Goal: Task Accomplishment & Management: Manage account settings

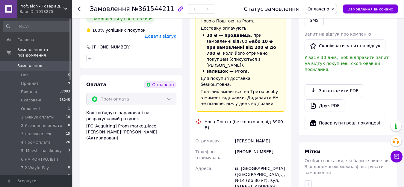
scroll to position [329, 0]
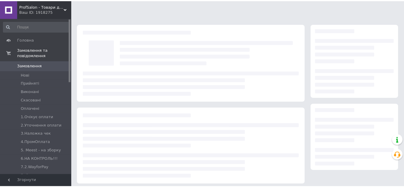
scroll to position [60, 0]
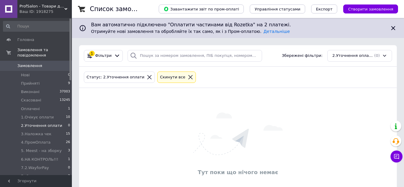
click at [188, 78] on icon at bounding box center [190, 77] width 5 height 5
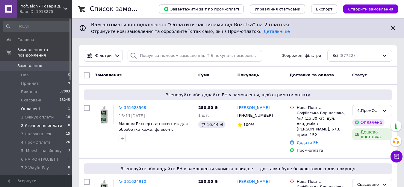
click at [26, 106] on span "Оплачені" at bounding box center [30, 108] width 19 height 5
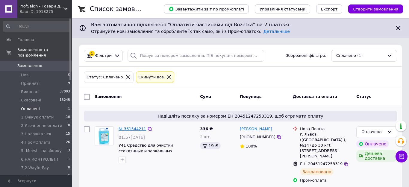
click at [136, 128] on link "№ 361544211" at bounding box center [133, 129] width 28 height 4
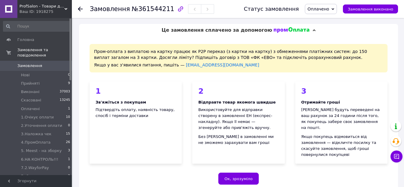
click at [327, 12] on span "Оплачено" at bounding box center [321, 9] width 32 height 10
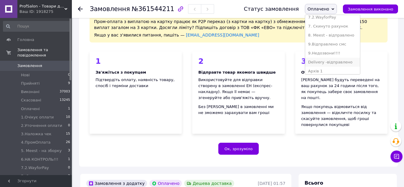
scroll to position [54, 0]
click at [323, 21] on li "4.ПромОплата" at bounding box center [332, 20] width 55 height 9
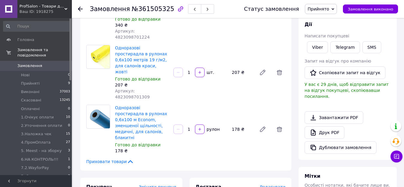
scroll to position [90, 0]
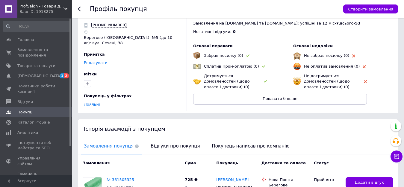
scroll to position [30, 0]
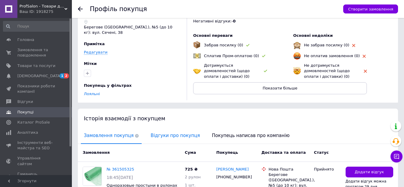
click at [158, 136] on span "Відгуки про покупця" at bounding box center [175, 135] width 55 height 15
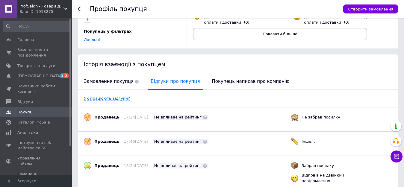
scroll to position [120, 0]
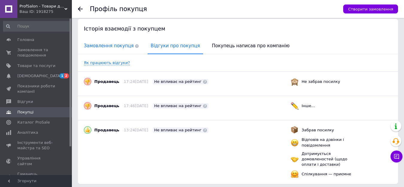
click at [100, 47] on span "Замовлення покупця" at bounding box center [111, 45] width 61 height 15
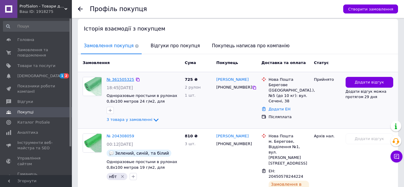
click at [121, 78] on link "№ 361505325" at bounding box center [121, 79] width 28 height 4
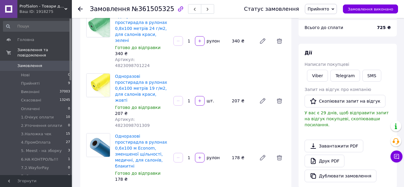
scroll to position [60, 0]
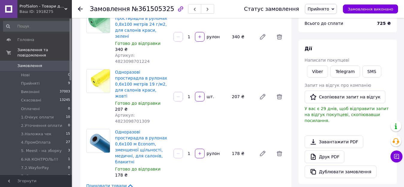
click at [334, 10] on icon at bounding box center [332, 9] width 3 height 3
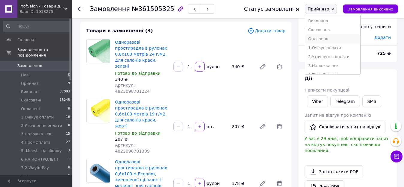
scroll to position [30, 0]
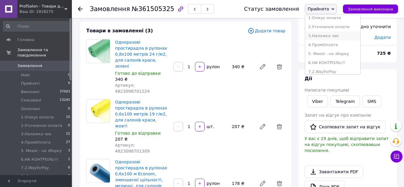
click at [332, 38] on li "3.Наложка чек" at bounding box center [332, 35] width 55 height 9
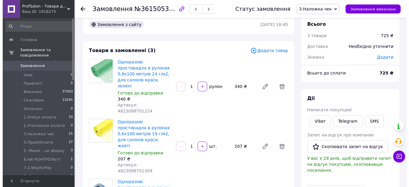
scroll to position [0, 0]
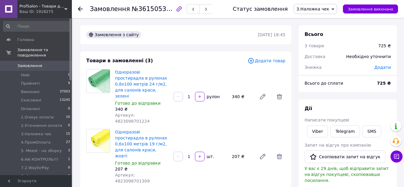
click at [270, 60] on span "Додати товар" at bounding box center [267, 60] width 38 height 7
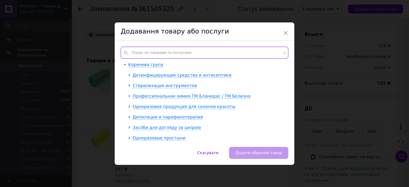
click at [165, 53] on input "text" at bounding box center [205, 53] width 168 height 12
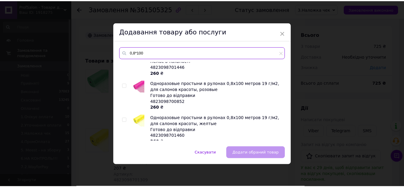
scroll to position [329, 0]
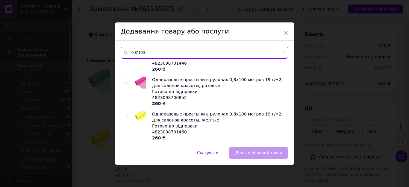
type input "0,8*100"
click at [124, 116] on input "checkbox" at bounding box center [126, 116] width 4 height 4
checkbox input "true"
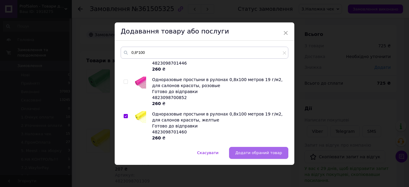
click at [257, 155] on span "Додати обраний товар" at bounding box center [258, 153] width 47 height 4
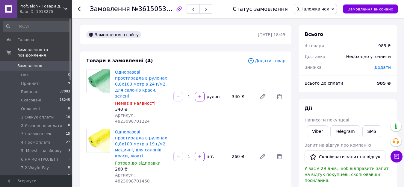
scroll to position [30, 0]
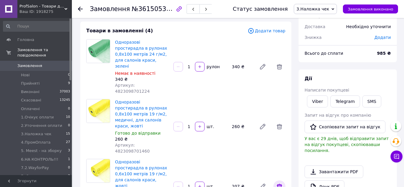
click at [279, 184] on icon at bounding box center [279, 186] width 5 height 5
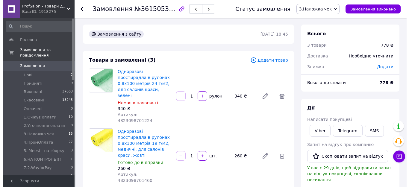
scroll to position [0, 0]
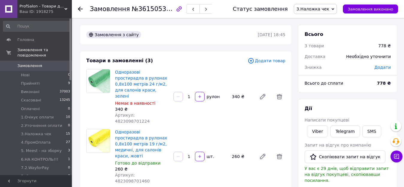
click at [266, 64] on div "Додати товар" at bounding box center [267, 60] width 38 height 7
click at [265, 63] on span "Додати товар" at bounding box center [267, 60] width 38 height 7
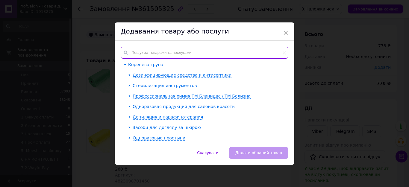
click at [159, 55] on input "text" at bounding box center [205, 53] width 168 height 12
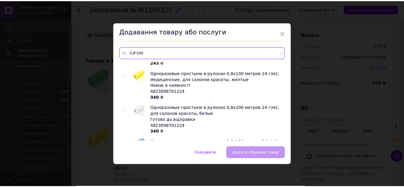
scroll to position [422, 0]
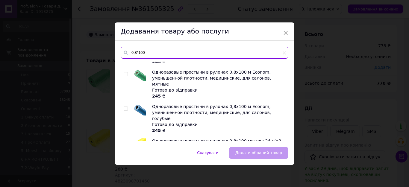
type input "0,8*100"
click at [124, 107] on input "checkbox" at bounding box center [126, 109] width 4 height 4
checkbox input "true"
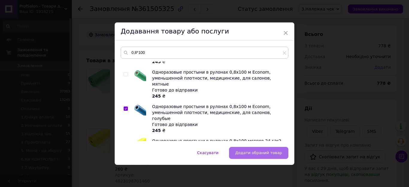
click at [274, 151] on span "Додати обраний товар" at bounding box center [258, 153] width 47 height 4
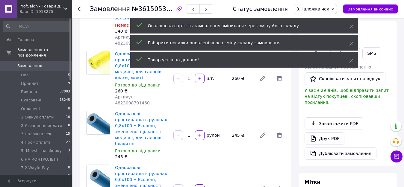
scroll to position [90, 0]
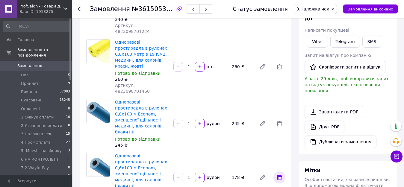
click at [278, 175] on icon at bounding box center [279, 177] width 5 height 5
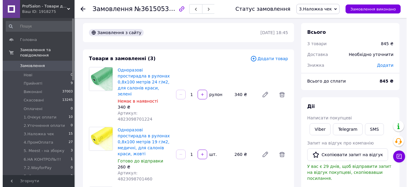
scroll to position [0, 0]
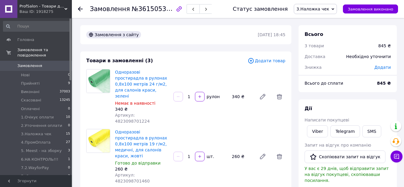
click at [263, 61] on span "Додати товар" at bounding box center [267, 60] width 38 height 7
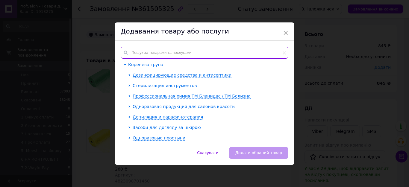
click at [166, 55] on input "text" at bounding box center [205, 53] width 168 height 12
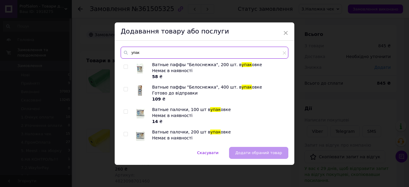
drag, startPoint x: 143, startPoint y: 53, endPoint x: 123, endPoint y: 52, distance: 19.5
click at [123, 52] on div "упак" at bounding box center [205, 53] width 168 height 12
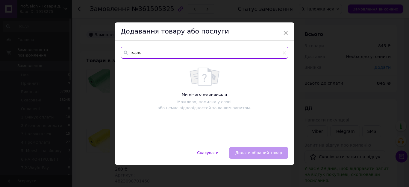
drag, startPoint x: 148, startPoint y: 54, endPoint x: 132, endPoint y: 53, distance: 15.9
click at [132, 53] on input "карто" at bounding box center [205, 53] width 168 height 12
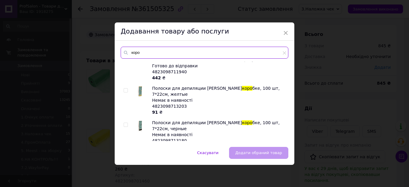
scroll to position [6, 0]
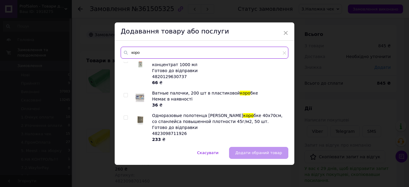
drag, startPoint x: 153, startPoint y: 51, endPoint x: 130, endPoint y: 53, distance: 23.2
click at [130, 53] on input "коро" at bounding box center [205, 53] width 168 height 12
type input "картонн"
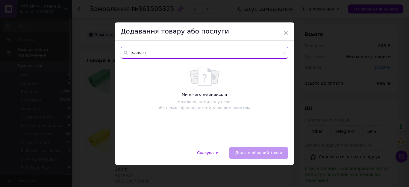
scroll to position [0, 0]
drag, startPoint x: 152, startPoint y: 53, endPoint x: 130, endPoint y: 53, distance: 22.5
click at [130, 53] on input "картонн" at bounding box center [205, 53] width 168 height 12
type input "упакув"
click at [284, 34] on span "×" at bounding box center [285, 33] width 5 height 10
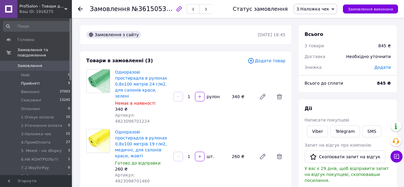
click at [30, 81] on span "Прийняті" at bounding box center [30, 83] width 19 height 5
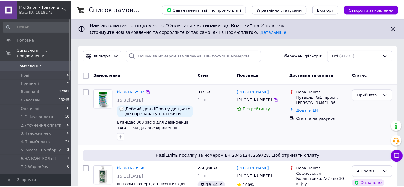
scroll to position [90, 0]
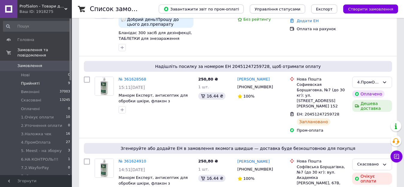
click at [25, 81] on span "Прийняті" at bounding box center [30, 83] width 19 height 5
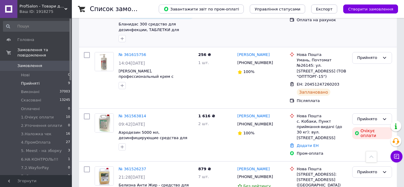
scroll to position [120, 0]
click at [365, 60] on div "Прийнято" at bounding box center [368, 58] width 22 height 6
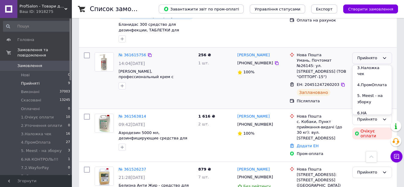
scroll to position [60, 0]
click at [363, 79] on li "3.Наложка чек" at bounding box center [371, 80] width 39 height 17
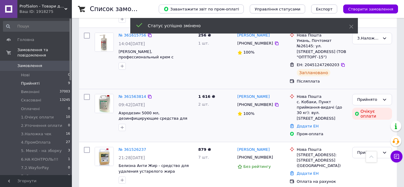
scroll to position [150, 0]
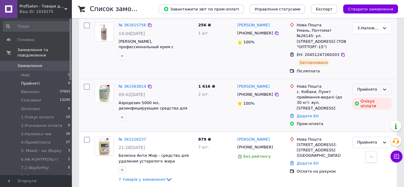
click at [385, 87] on icon at bounding box center [384, 89] width 5 height 5
click at [367, 104] on li "1.Очікує оплати" at bounding box center [371, 107] width 39 height 17
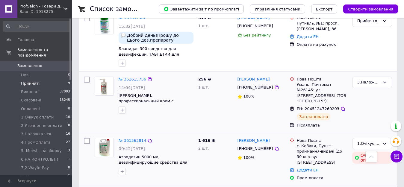
scroll to position [90, 0]
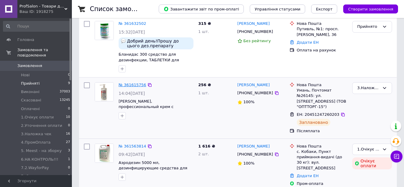
click at [128, 85] on link "№ 361615756" at bounding box center [133, 85] width 28 height 4
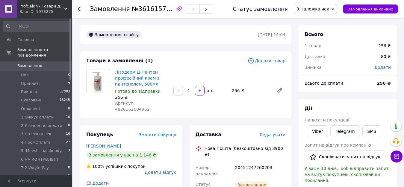
click at [271, 62] on span "Додати товар" at bounding box center [267, 60] width 38 height 7
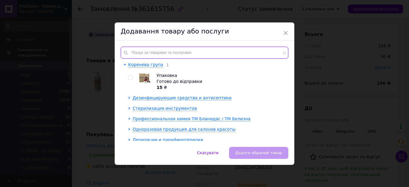
click at [140, 55] on input "text" at bounding box center [205, 53] width 168 height 12
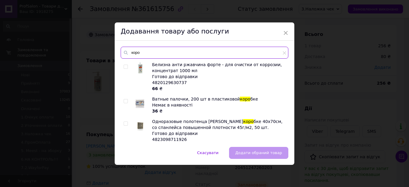
drag, startPoint x: 128, startPoint y: 52, endPoint x: 149, endPoint y: 54, distance: 21.1
click at [149, 54] on input "коро" at bounding box center [205, 53] width 168 height 12
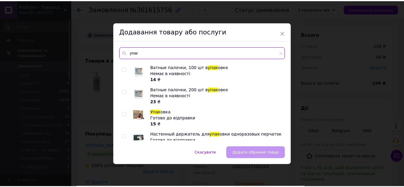
scroll to position [30, 0]
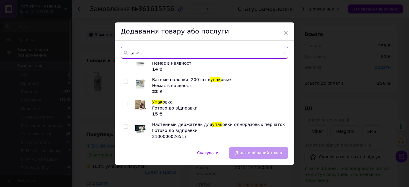
type input "упак"
click at [124, 104] on input "checkbox" at bounding box center [126, 104] width 4 height 4
checkbox input "true"
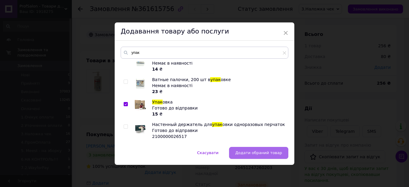
click at [248, 152] on span "Додати обраний товар" at bounding box center [258, 153] width 47 height 4
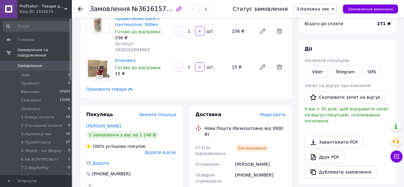
scroll to position [60, 0]
click at [80, 10] on icon at bounding box center [80, 9] width 5 height 5
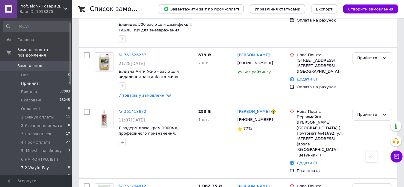
scroll to position [30, 0]
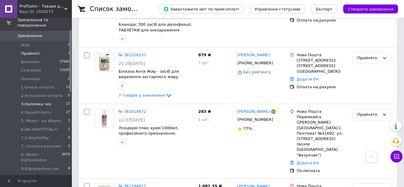
click at [22, 101] on span "3.Наложка чек" at bounding box center [36, 103] width 31 height 5
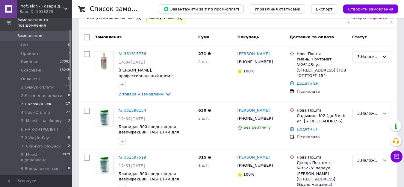
scroll to position [60, 0]
click at [128, 110] on link "№ 361598154" at bounding box center [133, 110] width 28 height 4
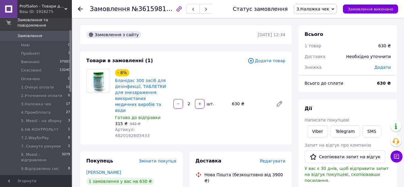
click at [275, 63] on span "Додати товар" at bounding box center [267, 60] width 38 height 7
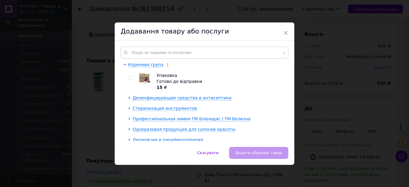
click at [127, 78] on div at bounding box center [126, 150] width 4 height 177
click at [129, 75] on div at bounding box center [131, 81] width 6 height 18
click at [131, 76] on span at bounding box center [130, 77] width 4 height 4
click at [131, 76] on input "checkbox" at bounding box center [130, 78] width 4 height 4
checkbox input "true"
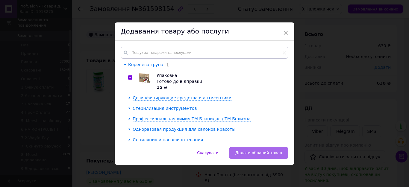
click at [256, 152] on span "Додати обраний товар" at bounding box center [258, 153] width 47 height 4
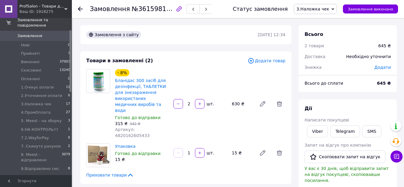
click at [79, 9] on use at bounding box center [80, 9] width 5 height 5
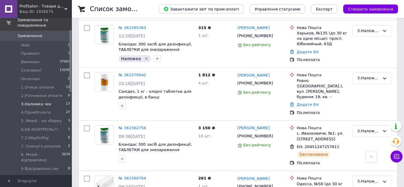
scroll to position [269, 0]
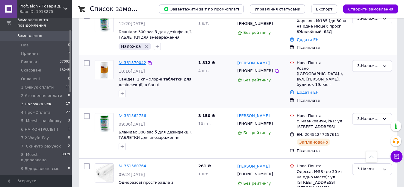
click at [128, 60] on link "№ 361570042" at bounding box center [133, 62] width 28 height 4
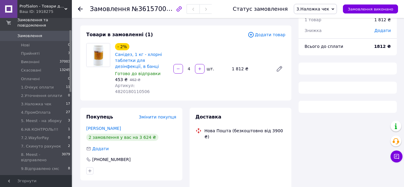
scroll to position [23, 0]
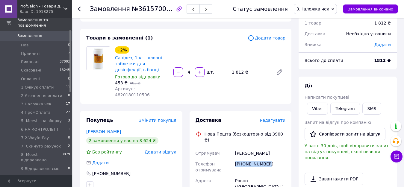
drag, startPoint x: 266, startPoint y: 151, endPoint x: 234, endPoint y: 149, distance: 31.8
click at [234, 159] on div "[PHONE_NUMBER]" at bounding box center [260, 167] width 53 height 17
copy div "[PHONE_NUMBER]"
click at [266, 40] on span "Додати товар" at bounding box center [267, 38] width 38 height 7
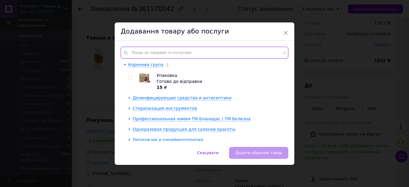
click at [166, 54] on input "text" at bounding box center [205, 53] width 168 height 12
click at [130, 79] on input "checkbox" at bounding box center [130, 78] width 4 height 4
checkbox input "true"
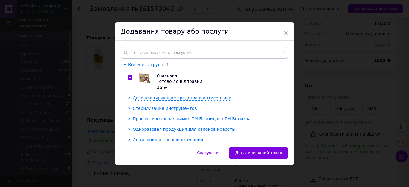
click at [245, 151] on span "Додати обраний товар" at bounding box center [258, 153] width 47 height 4
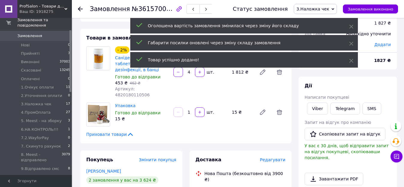
click at [80, 10] on icon at bounding box center [80, 9] width 5 height 5
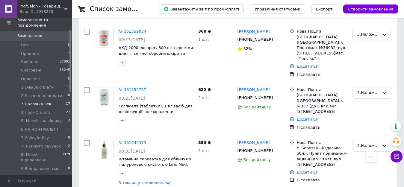
scroll to position [479, 0]
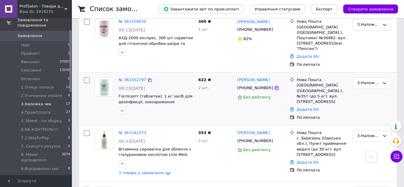
click at [274, 86] on icon at bounding box center [276, 88] width 5 height 5
click at [124, 78] on link "№ 361552797" at bounding box center [133, 80] width 28 height 4
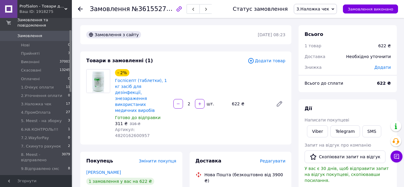
click at [269, 61] on span "Додати товар" at bounding box center [267, 60] width 38 height 7
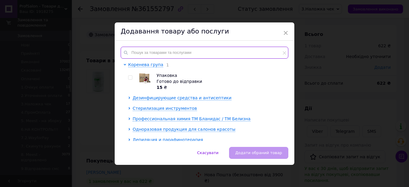
click at [169, 56] on input "text" at bounding box center [205, 53] width 168 height 12
click at [131, 77] on div at bounding box center [130, 77] width 4 height 4
click at [130, 76] on input "checkbox" at bounding box center [130, 78] width 4 height 4
checkbox input "true"
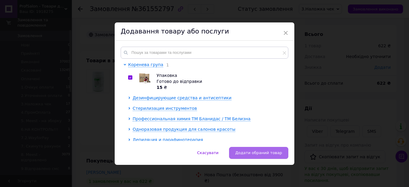
click at [249, 154] on span "Додати обраний товар" at bounding box center [258, 153] width 47 height 4
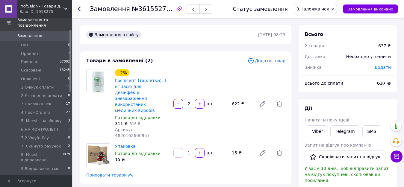
click at [80, 8] on icon at bounding box center [80, 9] width 5 height 5
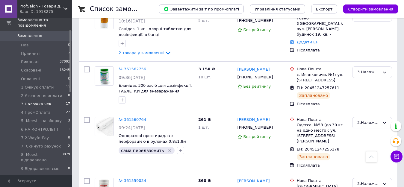
scroll to position [329, 0]
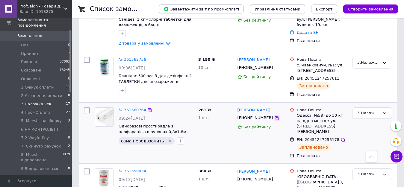
click at [274, 116] on icon at bounding box center [276, 118] width 5 height 5
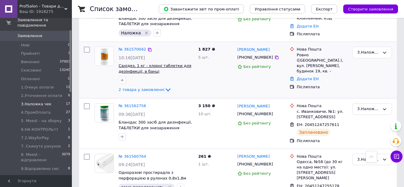
scroll to position [299, 0]
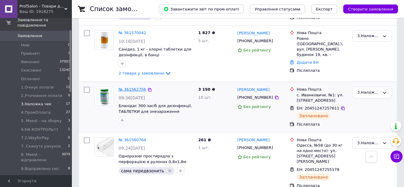
click at [131, 87] on link "№ 361562756" at bounding box center [133, 89] width 28 height 4
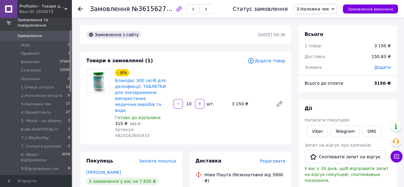
click at [274, 59] on span "Додати товар" at bounding box center [267, 60] width 38 height 7
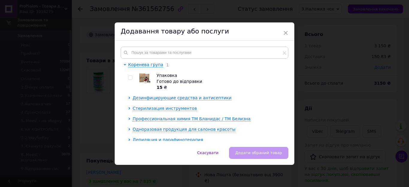
click input "checkbox"
checkbox input "true"
click span "Додати обраний товар"
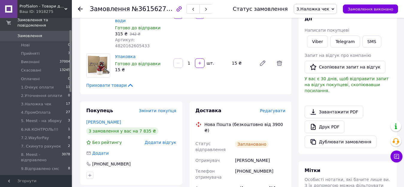
scroll to position [120, 0]
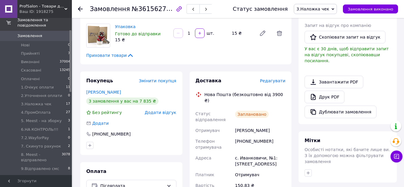
click icon
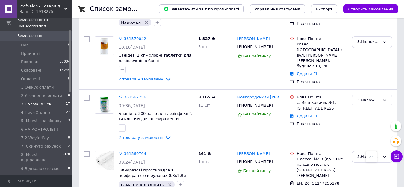
scroll to position [299, 0]
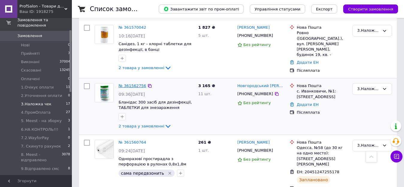
click link "№ 361562756"
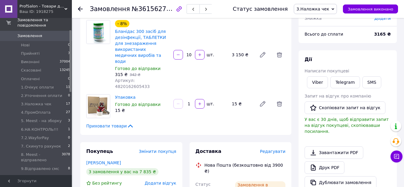
scroll to position [60, 0]
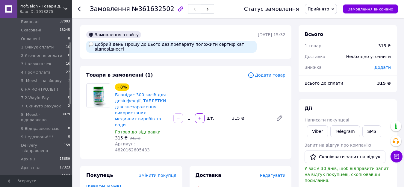
scroll to position [60, 0]
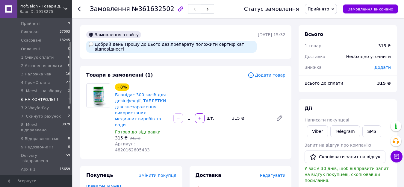
click at [36, 97] on span "6.НА КОНТРОЛЬ!!!" at bounding box center [39, 99] width 37 height 5
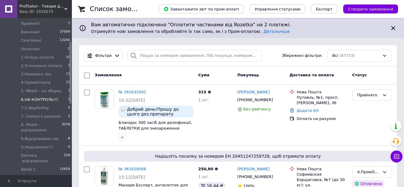
click at [36, 97] on span "6.НА КОНТРОЛЬ!!!" at bounding box center [39, 99] width 37 height 5
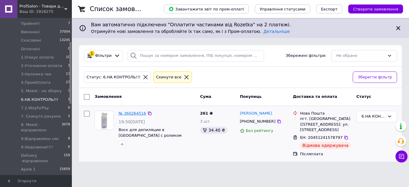
click at [137, 113] on link "№ 360264516" at bounding box center [133, 113] width 28 height 4
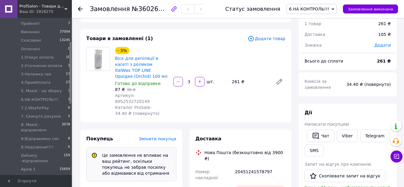
scroll to position [30, 0]
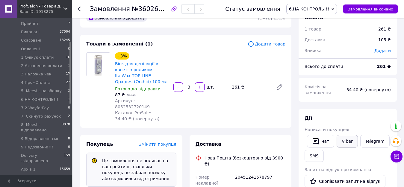
click at [343, 143] on link "Viber" at bounding box center [347, 141] width 21 height 13
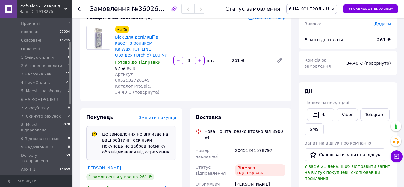
scroll to position [90, 0]
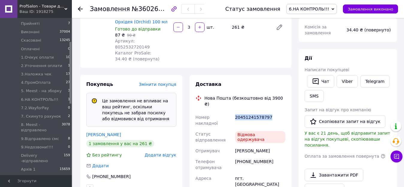
drag, startPoint x: 235, startPoint y: 99, endPoint x: 269, endPoint y: 101, distance: 34.2
click at [269, 112] on div "20451241578797" at bounding box center [260, 120] width 53 height 17
copy div "20451241578797"
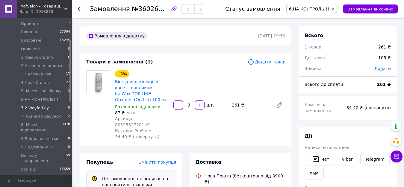
scroll to position [0, 0]
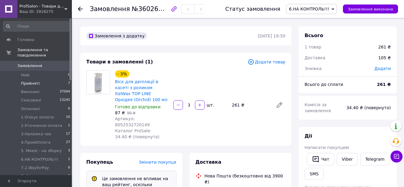
click at [26, 81] on span "Прийняті" at bounding box center [30, 83] width 19 height 5
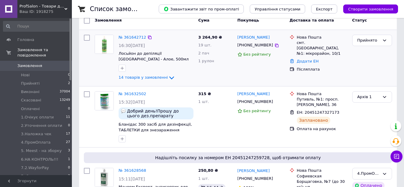
scroll to position [60, 0]
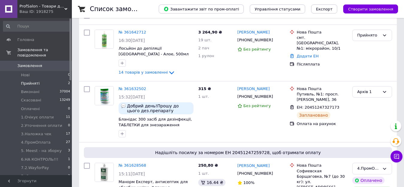
click at [36, 81] on span "Прийняті" at bounding box center [30, 83] width 19 height 5
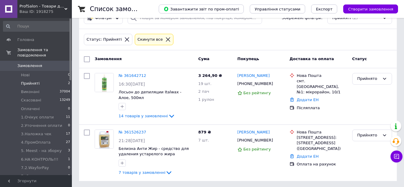
scroll to position [39, 0]
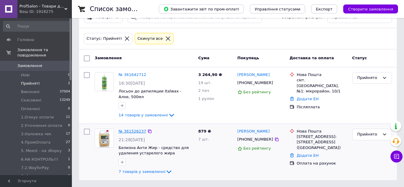
click at [128, 130] on link "№ 361526237" at bounding box center [133, 131] width 28 height 4
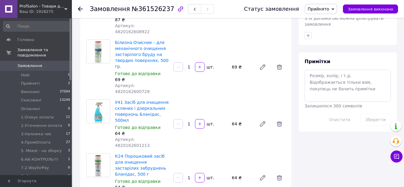
scroll to position [329, 0]
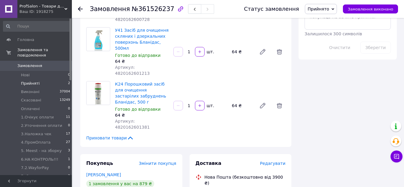
click at [36, 81] on span "Прийняті" at bounding box center [30, 83] width 19 height 5
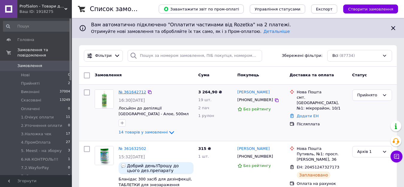
click at [127, 93] on link "№ 361642712" at bounding box center [133, 92] width 28 height 4
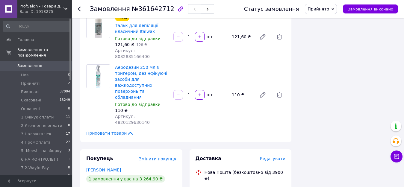
scroll to position [719, 0]
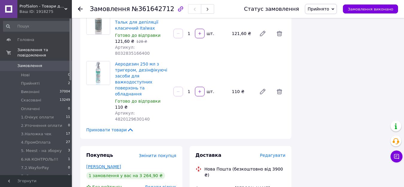
click at [102, 164] on link "Довженко Анастасія" at bounding box center [103, 166] width 35 height 5
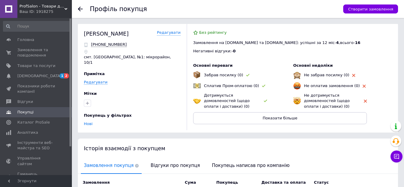
scroll to position [82, 0]
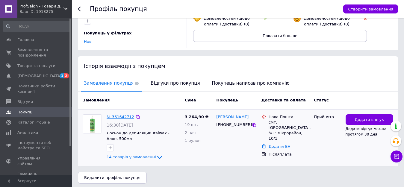
click at [127, 115] on link "№ 361642712" at bounding box center [121, 117] width 28 height 4
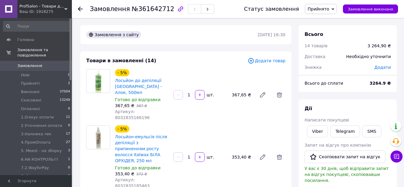
click at [36, 63] on span "Замовлення" at bounding box center [29, 65] width 25 height 5
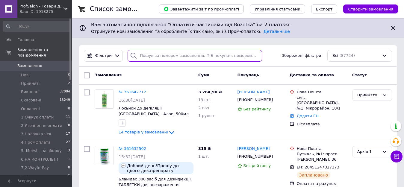
paste input "Довженко"
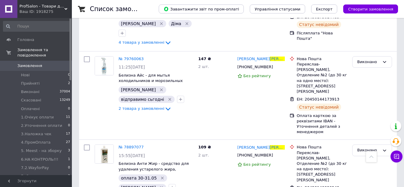
scroll to position [863, 0]
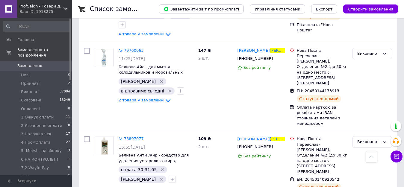
type input "Довженко"
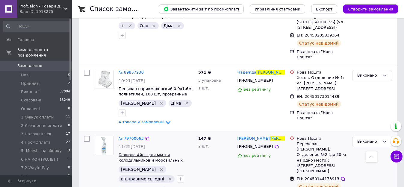
scroll to position [743, 0]
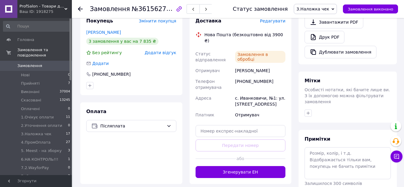
scroll to position [120, 0]
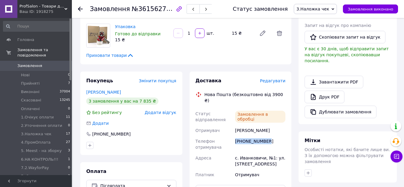
drag, startPoint x: 265, startPoint y: 125, endPoint x: 234, endPoint y: 125, distance: 30.8
click at [234, 136] on div "[PHONE_NUMBER]" at bounding box center [260, 144] width 53 height 17
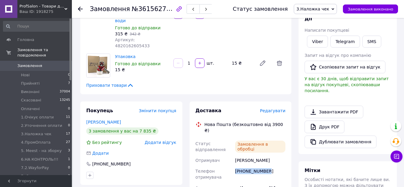
drag, startPoint x: 234, startPoint y: 125, endPoint x: 245, endPoint y: 152, distance: 29.2
copy div "[PHONE_NUMBER]"
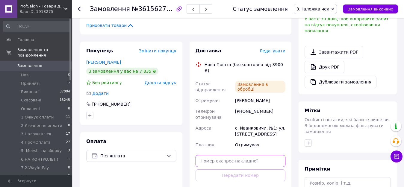
click at [215, 155] on input "text" at bounding box center [240, 161] width 90 height 12
paste input "20451247257611"
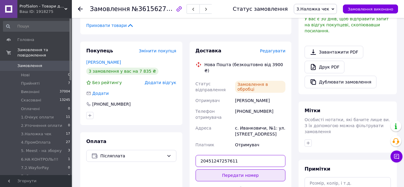
type input "20451247257611"
click at [228, 169] on button "Передати номер" at bounding box center [240, 175] width 90 height 12
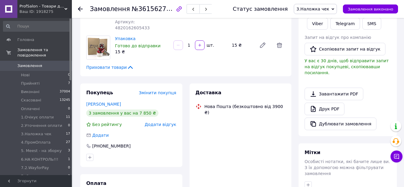
scroll to position [104, 0]
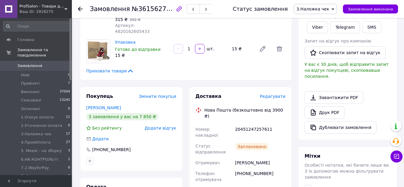
click at [81, 9] on use at bounding box center [80, 9] width 5 height 5
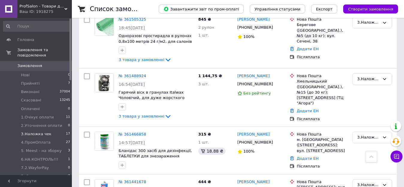
scroll to position [857, 0]
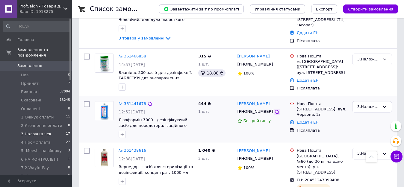
click at [275, 110] on icon at bounding box center [277, 112] width 4 height 4
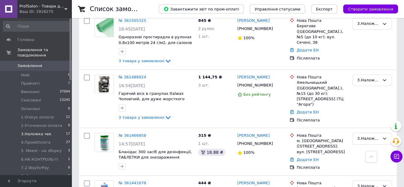
scroll to position [767, 0]
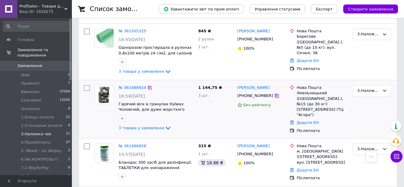
click at [274, 93] on icon at bounding box center [276, 95] width 5 height 5
click at [128, 85] on link "№ 361488924" at bounding box center [133, 87] width 28 height 4
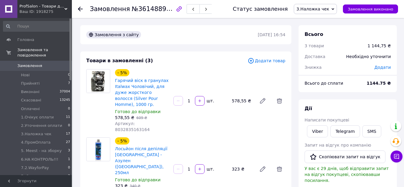
click at [269, 60] on span "Додати товар" at bounding box center [267, 60] width 38 height 7
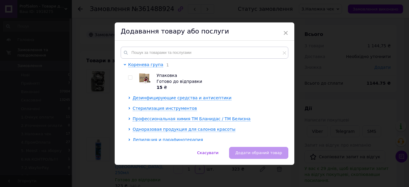
click at [129, 78] on input "checkbox" at bounding box center [130, 78] width 4 height 4
checkbox input "true"
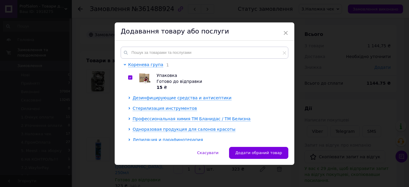
click at [241, 157] on button "Додати обраний товар" at bounding box center [258, 153] width 59 height 12
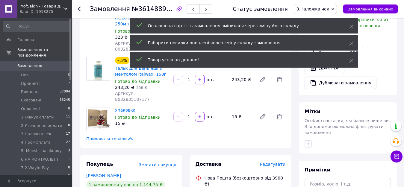
scroll to position [269, 0]
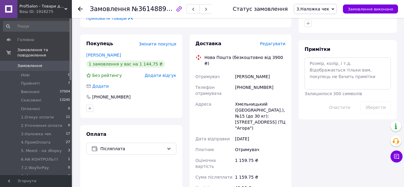
click at [80, 7] on use at bounding box center [80, 9] width 5 height 5
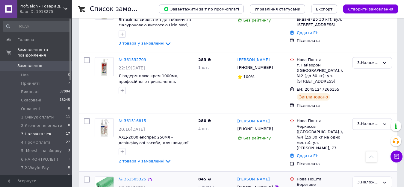
scroll to position [617, 0]
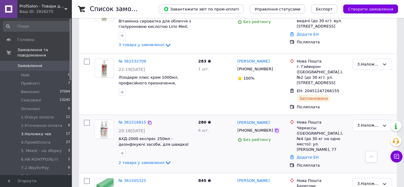
click at [274, 128] on icon at bounding box center [276, 130] width 5 height 5
click at [126, 59] on link "№ 361532709" at bounding box center [133, 61] width 28 height 4
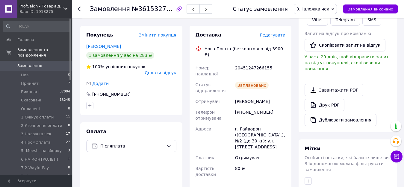
scroll to position [275, 0]
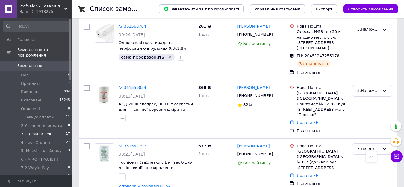
scroll to position [599, 0]
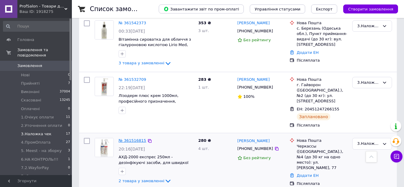
click at [134, 138] on link "№ 361516815" at bounding box center [133, 140] width 28 height 4
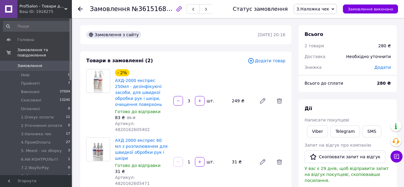
click at [265, 61] on span "Додати товар" at bounding box center [267, 60] width 38 height 7
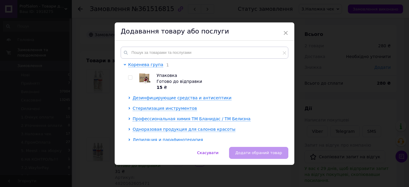
click at [127, 79] on div at bounding box center [126, 150] width 4 height 177
drag, startPoint x: 130, startPoint y: 77, endPoint x: 158, endPoint y: 91, distance: 31.9
click at [131, 77] on div at bounding box center [130, 77] width 4 height 4
click at [130, 78] on input "checkbox" at bounding box center [130, 78] width 4 height 4
checkbox input "true"
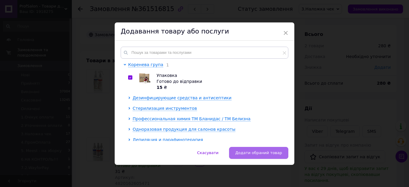
click at [273, 151] on span "Додати обраний товар" at bounding box center [258, 153] width 47 height 4
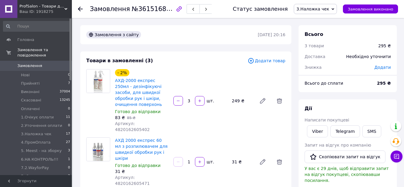
click at [80, 8] on icon at bounding box center [80, 9] width 5 height 5
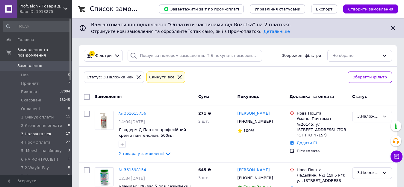
scroll to position [60, 0]
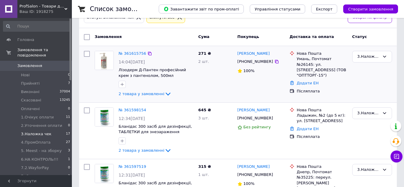
click at [133, 50] on div "№ 361615756 14:04, 12.09.2025 Лізодерм Д-Пантен професійний крем з пантенолом, …" at bounding box center [156, 74] width 80 height 51
click at [133, 52] on link "№ 361615756" at bounding box center [133, 53] width 28 height 4
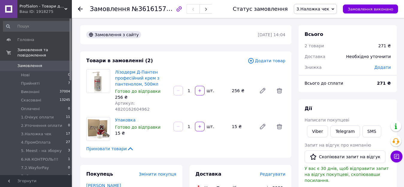
click at [79, 7] on icon at bounding box center [80, 9] width 5 height 5
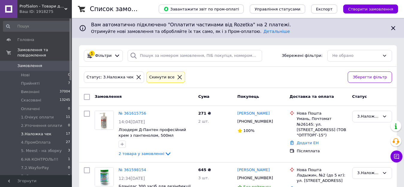
scroll to position [90, 0]
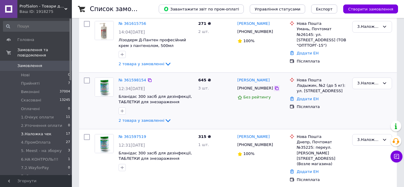
click at [275, 88] on icon at bounding box center [277, 89] width 4 height 4
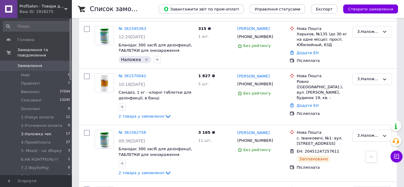
scroll to position [269, 0]
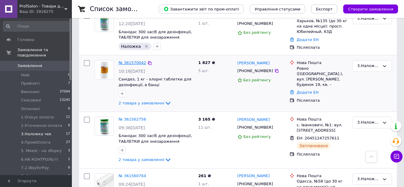
click at [131, 60] on link "№ 361570042" at bounding box center [133, 62] width 28 height 4
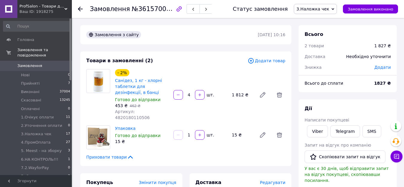
click at [79, 9] on use at bounding box center [80, 9] width 5 height 5
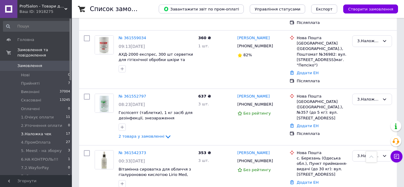
scroll to position [479, 0]
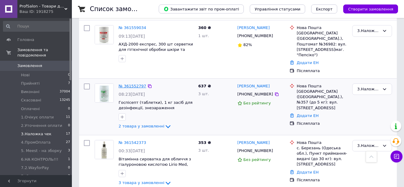
click at [129, 84] on link "№ 361552797" at bounding box center [133, 86] width 28 height 4
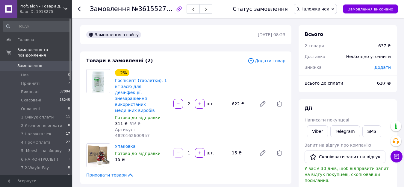
click at [81, 9] on use at bounding box center [80, 9] width 5 height 5
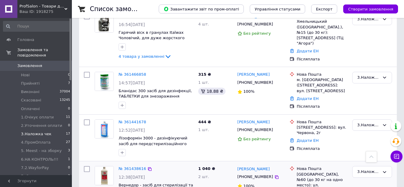
scroll to position [857, 0]
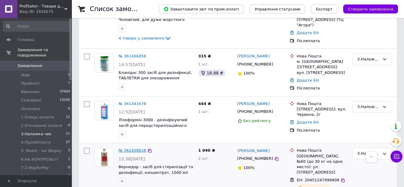
click at [137, 148] on link "№ 361438616" at bounding box center [133, 150] width 28 height 4
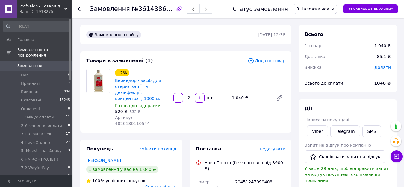
click at [263, 62] on span "Додати товар" at bounding box center [267, 60] width 38 height 7
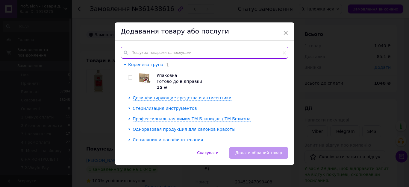
click at [147, 54] on input "text" at bounding box center [205, 53] width 168 height 12
click at [127, 80] on div at bounding box center [126, 150] width 4 height 177
click at [129, 78] on input "checkbox" at bounding box center [130, 78] width 4 height 4
checkbox input "true"
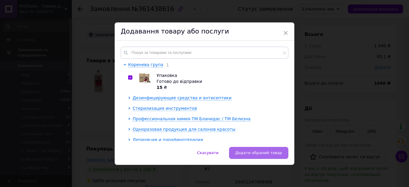
click at [240, 154] on button "Додати обраний товар" at bounding box center [258, 153] width 59 height 12
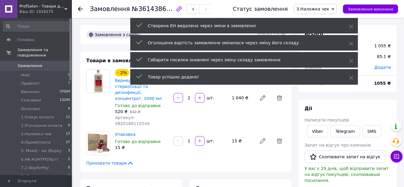
scroll to position [90, 0]
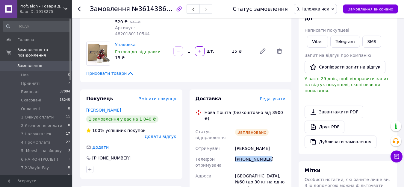
drag, startPoint x: 235, startPoint y: 141, endPoint x: 268, endPoint y: 142, distance: 32.6
click at [268, 154] on div "+380631206521" at bounding box center [260, 162] width 53 height 17
copy div "+380631206521"
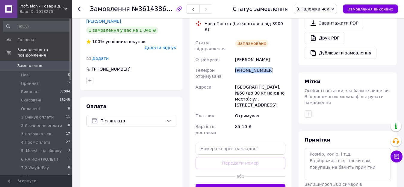
scroll to position [180, 0]
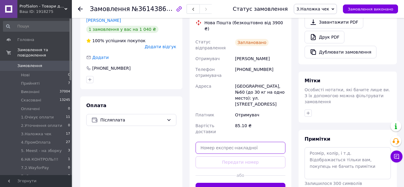
click at [215, 142] on input "text" at bounding box center [240, 148] width 90 height 12
paste input "20451247099408"
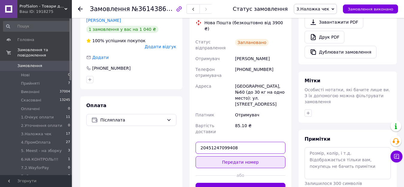
type input "20451247099408"
click at [228, 156] on button "Передати номер" at bounding box center [240, 162] width 90 height 12
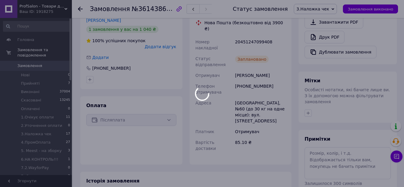
scroll to position [150, 0]
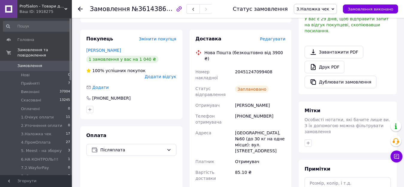
click at [80, 10] on use at bounding box center [80, 9] width 5 height 5
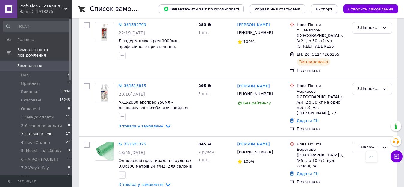
scroll to position [647, 0]
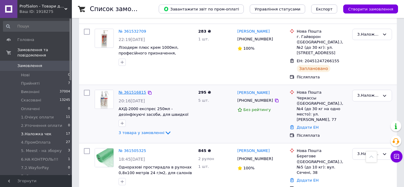
click at [131, 90] on link "№ 361516815" at bounding box center [133, 92] width 28 height 4
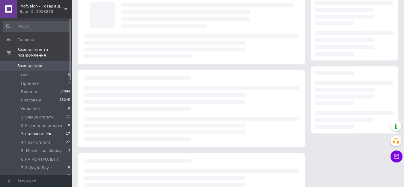
scroll to position [27, 0]
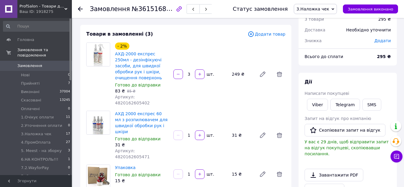
click at [80, 10] on use at bounding box center [80, 9] width 5 height 5
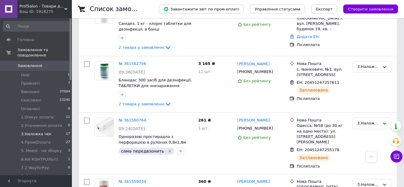
scroll to position [329, 0]
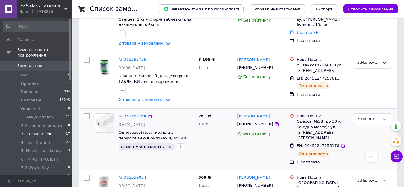
click at [125, 114] on link "№ 361560764" at bounding box center [133, 116] width 28 height 4
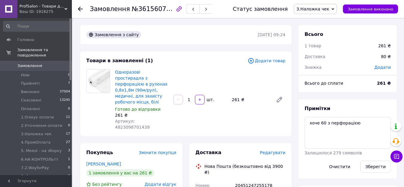
click at [267, 61] on span "Додати товар" at bounding box center [267, 60] width 38 height 7
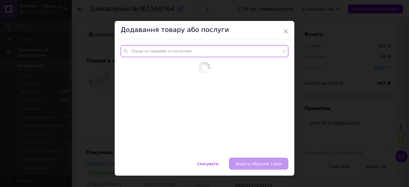
click at [166, 54] on input "text" at bounding box center [205, 51] width 168 height 12
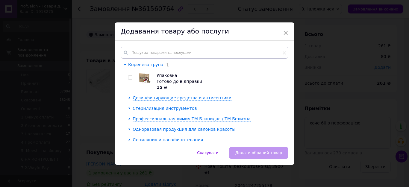
click at [131, 78] on input "checkbox" at bounding box center [130, 78] width 4 height 4
checkbox input "true"
click at [243, 153] on span "Додати обраний товар" at bounding box center [258, 153] width 47 height 4
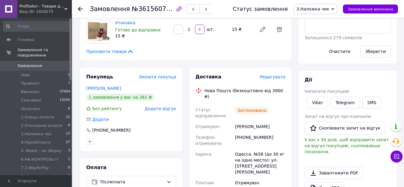
scroll to position [120, 0]
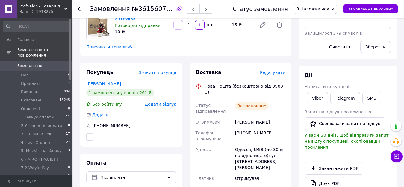
click at [240, 128] on div "+380633435550" at bounding box center [260, 136] width 53 height 17
copy div "380633435550"
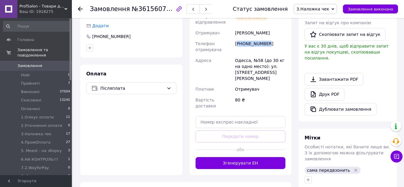
scroll to position [210, 0]
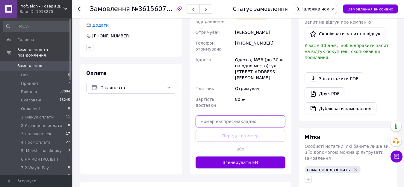
click at [212, 116] on input "text" at bounding box center [240, 122] width 90 height 12
paste input "20451247255178"
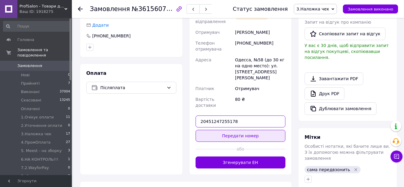
type input "20451247255178"
click at [222, 130] on button "Передати номер" at bounding box center [240, 136] width 90 height 12
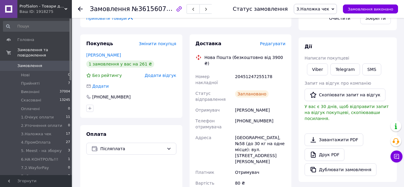
scroll to position [90, 0]
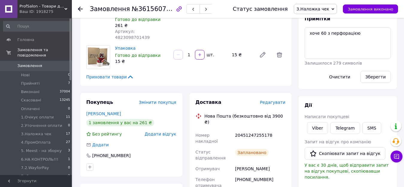
click at [79, 9] on use at bounding box center [80, 9] width 5 height 5
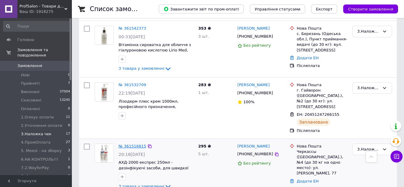
scroll to position [588, 0]
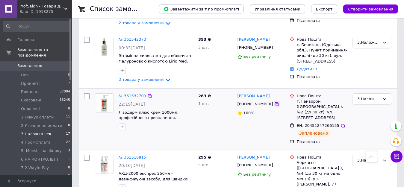
click at [275, 102] on icon at bounding box center [277, 104] width 4 height 4
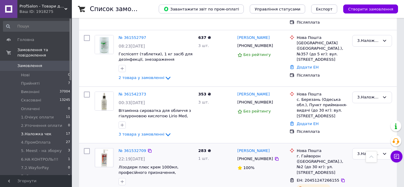
scroll to position [528, 0]
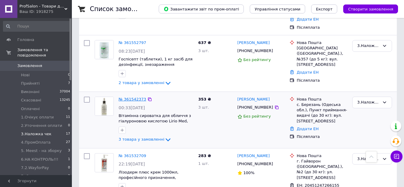
click at [128, 97] on link "№ 361542373" at bounding box center [133, 99] width 28 height 4
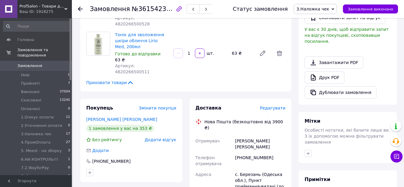
scroll to position [150, 0]
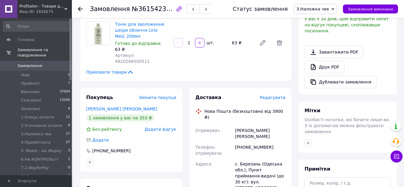
click at [241, 142] on div "+380634341792" at bounding box center [260, 150] width 53 height 17
copy div "380634341792"
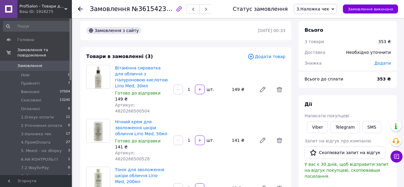
scroll to position [0, 0]
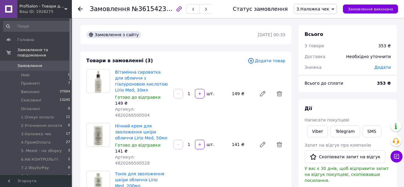
click at [267, 61] on span "Додати товар" at bounding box center [267, 60] width 38 height 7
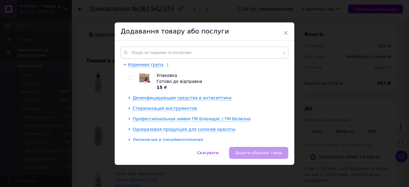
click at [128, 79] on input "checkbox" at bounding box center [130, 78] width 4 height 4
checkbox input "true"
click at [239, 154] on button "Додати обраний товар" at bounding box center [258, 153] width 59 height 12
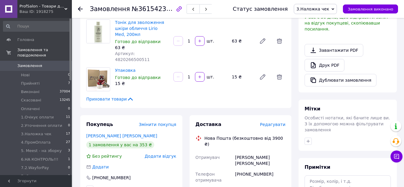
scroll to position [180, 0]
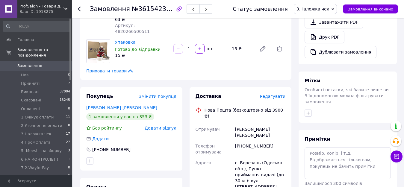
click at [80, 9] on use at bounding box center [80, 9] width 5 height 5
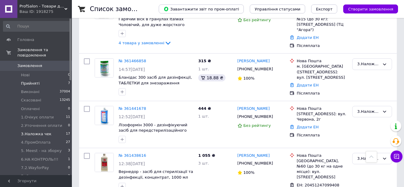
click at [29, 81] on li "Прийняті 7" at bounding box center [37, 83] width 74 height 8
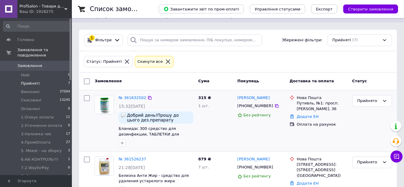
scroll to position [30, 0]
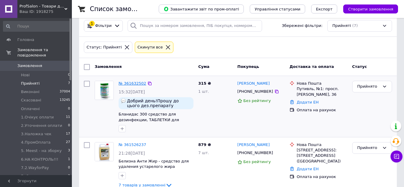
click at [129, 84] on link "№ 361632502" at bounding box center [133, 83] width 28 height 4
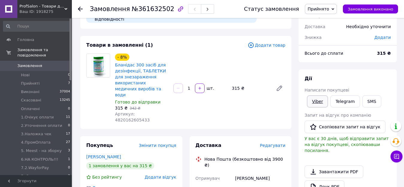
click at [312, 101] on link "Viber" at bounding box center [317, 102] width 21 height 12
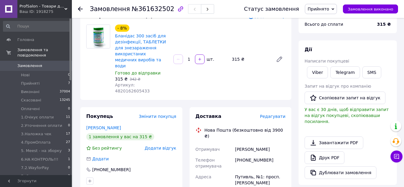
scroll to position [60, 0]
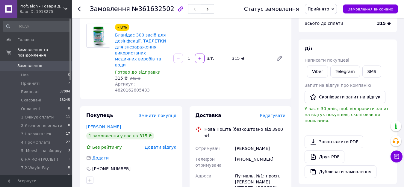
click at [97, 125] on link "Луценко Олеся" at bounding box center [103, 127] width 35 height 5
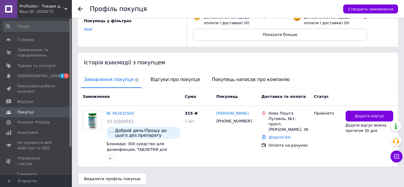
scroll to position [87, 0]
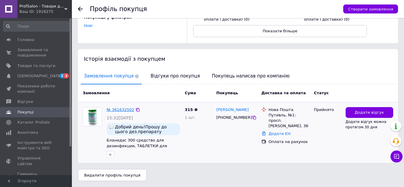
click at [112, 108] on link "№ 361632502" at bounding box center [121, 109] width 28 height 4
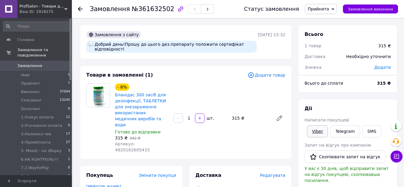
click at [310, 131] on link "Viber" at bounding box center [317, 131] width 21 height 12
click at [47, 63] on span "Замовлення" at bounding box center [36, 65] width 38 height 5
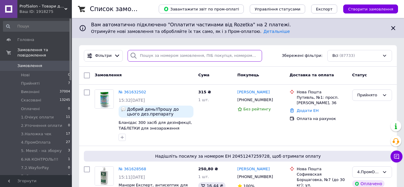
paste input "+380960964588"
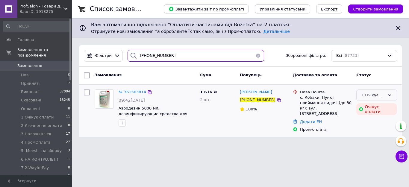
type input "+380960964588"
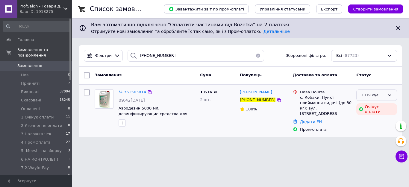
click at [375, 95] on div "1.Очікує оплати" at bounding box center [372, 95] width 23 height 6
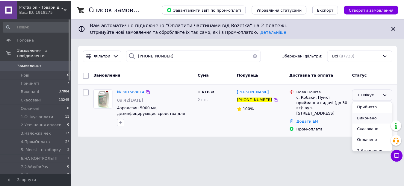
scroll to position [30, 0]
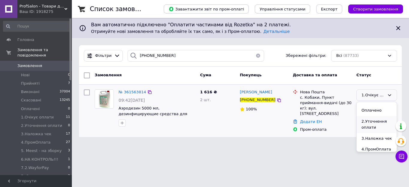
click at [361, 125] on li "2.Уточнення оплати" at bounding box center [377, 124] width 40 height 17
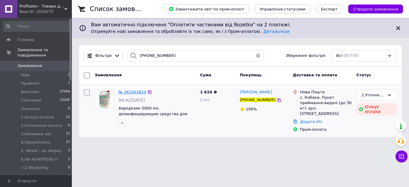
click at [132, 91] on span "№ 361563814" at bounding box center [133, 92] width 28 height 4
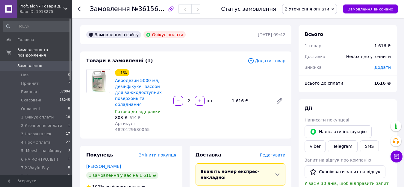
click at [310, 10] on span "2.Уточнення оплати" at bounding box center [307, 9] width 44 height 5
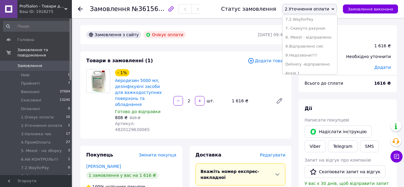
scroll to position [90, 0]
click at [305, 66] on li "Архів 1" at bounding box center [309, 65] width 55 height 9
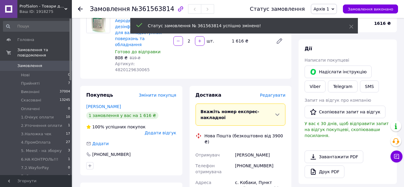
scroll to position [120, 0]
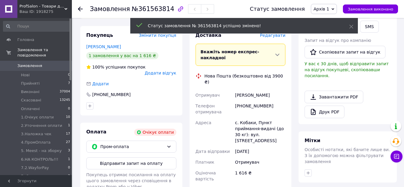
click at [251, 101] on div "[PHONE_NUMBER]" at bounding box center [260, 109] width 53 height 17
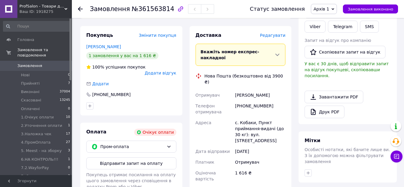
click at [248, 101] on div "[PHONE_NUMBER]" at bounding box center [260, 109] width 53 height 17
copy div "380960964588"
click at [81, 9] on use at bounding box center [80, 9] width 5 height 5
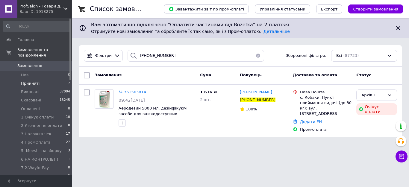
click at [21, 81] on span "Прийняті" at bounding box center [30, 83] width 19 height 5
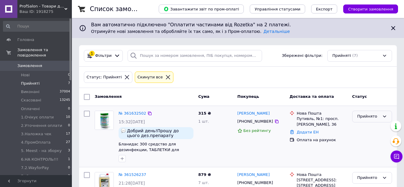
click at [366, 118] on div "Прийнято" at bounding box center [368, 116] width 22 height 6
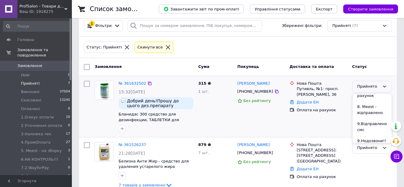
scroll to position [180, 0]
click at [366, 140] on li "Архів 1" at bounding box center [371, 145] width 39 height 11
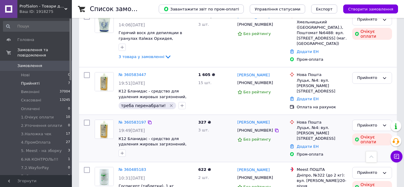
scroll to position [300, 0]
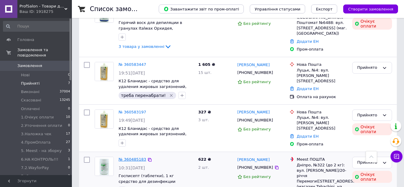
click at [126, 157] on link "№ 360485183" at bounding box center [133, 159] width 28 height 4
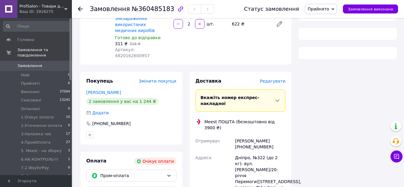
scroll to position [78, 0]
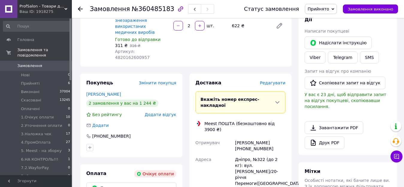
click at [263, 137] on div "Оксана Ізваріна +380975064398" at bounding box center [260, 145] width 53 height 17
click at [266, 137] on div "Оксана Ізваріна +380975064398" at bounding box center [260, 145] width 53 height 17
click at [93, 92] on link "Ізваріна Оксана" at bounding box center [103, 94] width 35 height 5
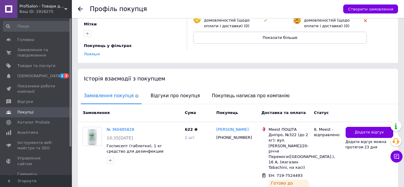
scroll to position [164, 0]
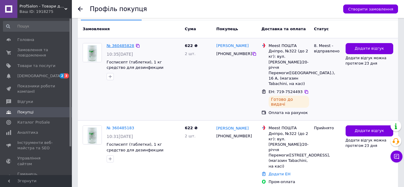
click at [117, 43] on link "№ 360485828" at bounding box center [121, 45] width 28 height 4
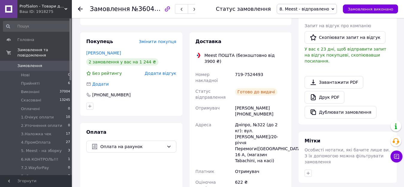
scroll to position [120, 0]
click at [235, 69] on div "719-7524493" at bounding box center [260, 77] width 53 height 17
drag, startPoint x: 197, startPoint y: 55, endPoint x: 272, endPoint y: 58, distance: 74.9
click at [272, 69] on div "Номер накладної 719-7524493 Статус відправлення Готово до видачі Отримувач Окса…" at bounding box center [240, 139] width 93 height 141
copy div "Номер накладної 719-7524493"
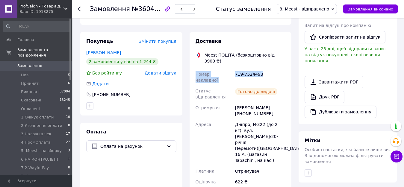
click at [248, 69] on div "719-7524493" at bounding box center [260, 77] width 53 height 17
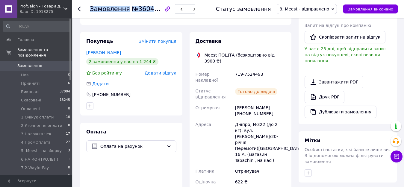
drag, startPoint x: 90, startPoint y: 7, endPoint x: 164, endPoint y: 8, distance: 73.7
click at [164, 8] on h1 "Замовлення №360485828" at bounding box center [132, 8] width 84 height 7
copy h1 "Замовлення №360485828"
click at [114, 50] on link "Ізваріна Оксана" at bounding box center [103, 52] width 35 height 5
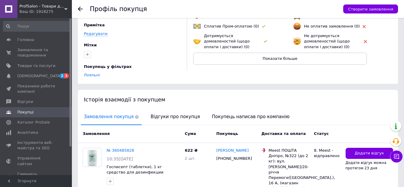
scroll to position [150, 0]
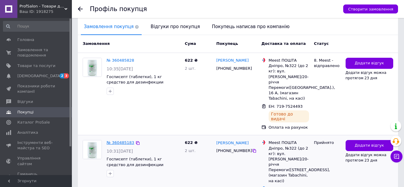
click at [126, 140] on link "№ 360485183" at bounding box center [121, 142] width 28 height 4
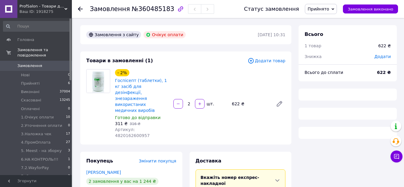
click at [324, 8] on span "Прийнято" at bounding box center [318, 9] width 22 height 5
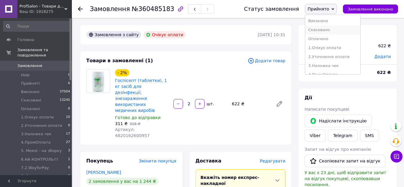
click at [322, 30] on li "Скасовано" at bounding box center [332, 29] width 55 height 9
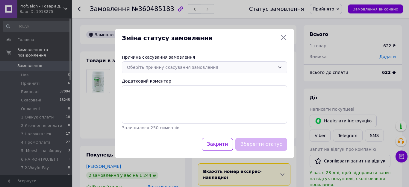
click at [154, 67] on div "Оберіть причину скасування замовлення" at bounding box center [201, 67] width 148 height 7
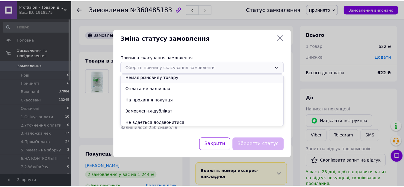
scroll to position [28, 0]
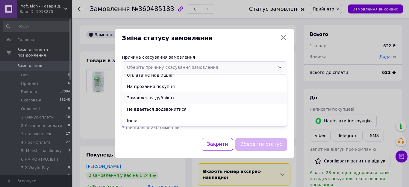
click at [150, 98] on li "Замовлення-дублікат" at bounding box center [204, 97] width 165 height 11
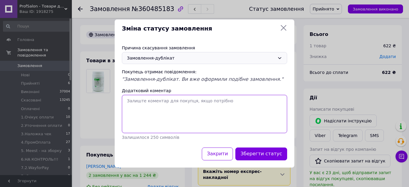
paste textarea "Замовлення№360485828"
click at [128, 100] on textarea "Замовлення№360485828" at bounding box center [204, 114] width 165 height 38
click at [126, 100] on textarea "Замовлення№360485828" at bounding box center [204, 114] width 165 height 38
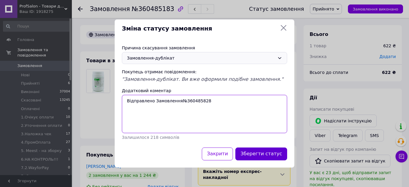
type textarea "Відправлено Замовлення№360485828"
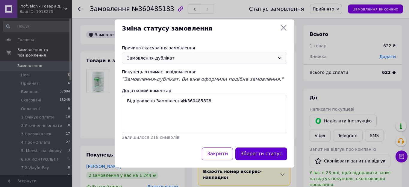
click at [264, 156] on button "Зберегти статус" at bounding box center [261, 154] width 52 height 13
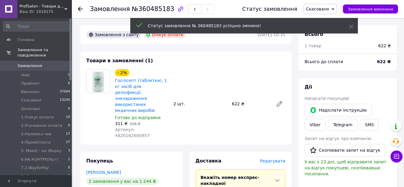
click at [80, 10] on icon at bounding box center [80, 9] width 5 height 5
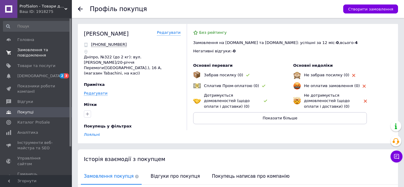
click at [34, 56] on span "Замовлення та повідомлення" at bounding box center [36, 52] width 38 height 11
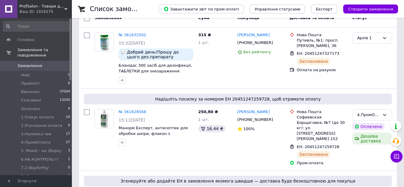
scroll to position [60, 0]
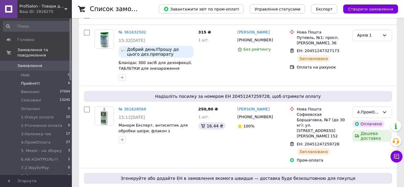
click at [31, 81] on span "Прийняті" at bounding box center [30, 83] width 19 height 5
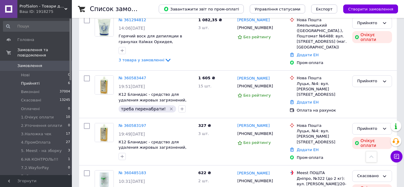
scroll to position [232, 0]
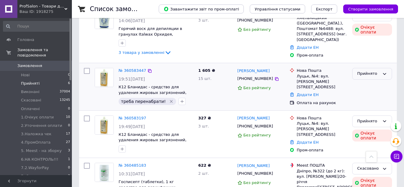
click at [361, 68] on div "Прийнято" at bounding box center [372, 74] width 40 height 12
click at [366, 114] on li "1.Очікує оплати" at bounding box center [371, 122] width 39 height 17
click at [148, 69] on icon at bounding box center [150, 71] width 4 height 4
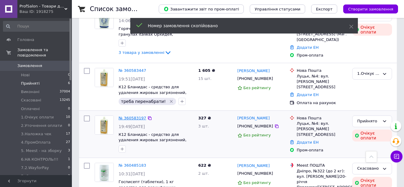
click at [131, 116] on link "№ 360583197" at bounding box center [133, 118] width 28 height 4
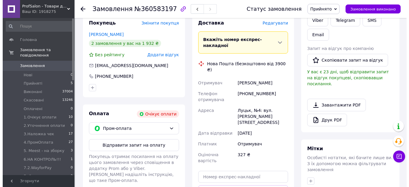
scroll to position [197, 0]
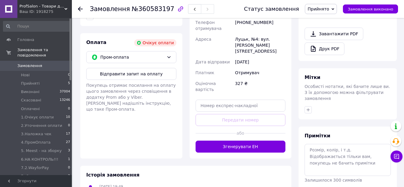
click at [319, 12] on span "Прийнято" at bounding box center [321, 9] width 32 height 10
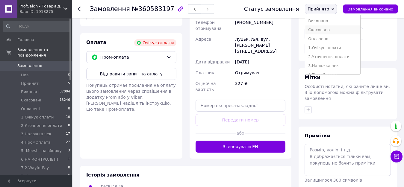
click at [323, 29] on li "Скасовано" at bounding box center [332, 29] width 55 height 9
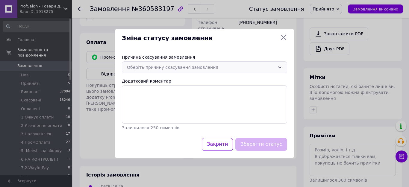
click at [177, 62] on div "Оберіть причину скасування замовлення" at bounding box center [204, 67] width 165 height 12
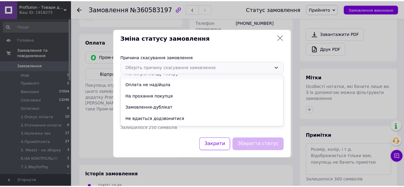
scroll to position [28, 0]
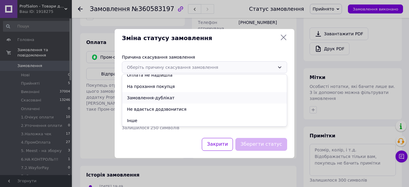
click at [150, 98] on li "Замовлення-дублікат" at bounding box center [204, 97] width 165 height 11
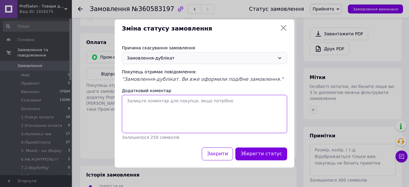
click at [150, 106] on textarea "Додатковий коментар" at bounding box center [204, 114] width 165 height 38
paste textarea "360583447"
click at [150, 101] on textarea "Оформлено360583447" at bounding box center [204, 114] width 165 height 38
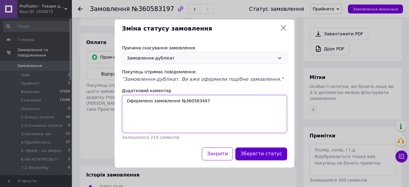
type textarea "Оформлено замовлення №360583447"
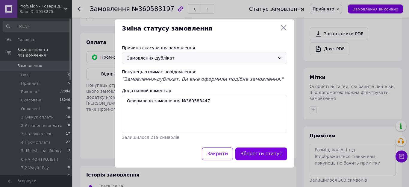
click at [258, 151] on button "Зберегти статус" at bounding box center [261, 154] width 52 height 13
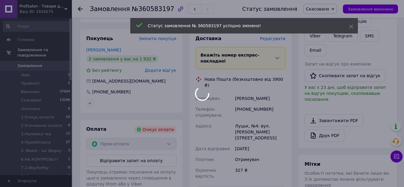
scroll to position [78, 0]
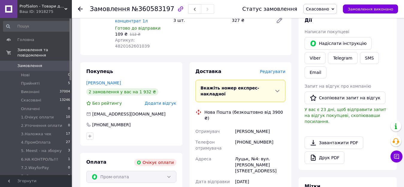
click at [80, 9] on use at bounding box center [80, 9] width 5 height 5
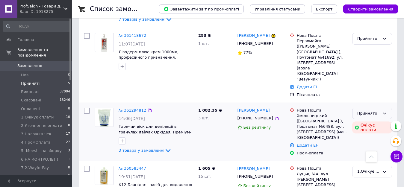
scroll to position [125, 0]
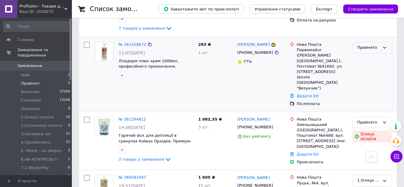
click at [363, 50] on div "Прийнято" at bounding box center [368, 48] width 22 height 6
click at [362, 67] on li "1.Очікує оплати" at bounding box center [371, 65] width 39 height 17
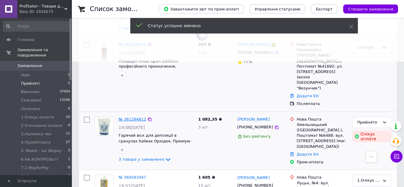
click at [131, 117] on link "№ 361294812" at bounding box center [133, 119] width 28 height 4
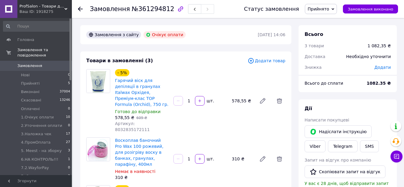
scroll to position [60, 0]
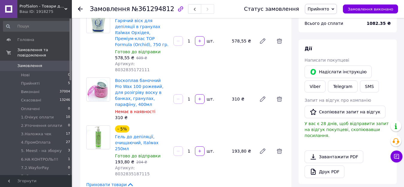
click at [321, 7] on span "Прийнято" at bounding box center [318, 9] width 22 height 5
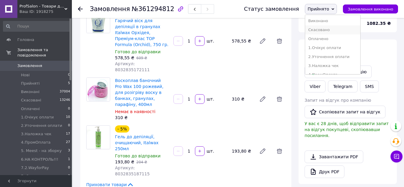
click at [319, 31] on li "Скасовано" at bounding box center [332, 29] width 55 height 9
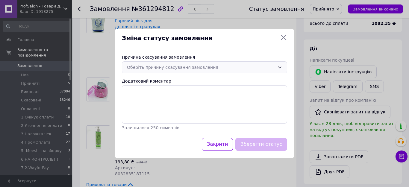
click at [152, 70] on div "Оберіть причину скасування замовлення" at bounding box center [201, 67] width 148 height 7
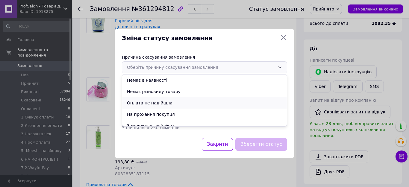
click at [143, 102] on li "Оплата не надійшла" at bounding box center [204, 102] width 165 height 11
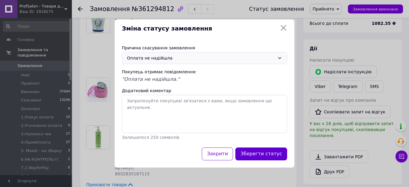
click at [255, 154] on button "Зберегти статус" at bounding box center [261, 154] width 52 height 13
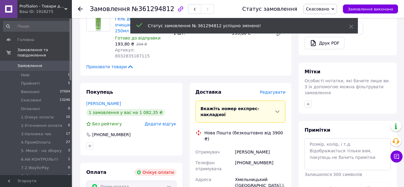
scroll to position [180, 0]
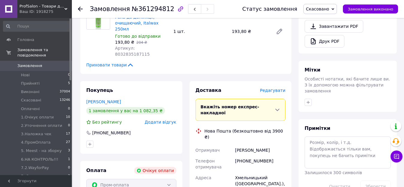
click at [240, 156] on div "+380978513084" at bounding box center [260, 164] width 53 height 17
copy div "+380978513084"
click at [36, 115] on span "1.Очікує оплати" at bounding box center [37, 117] width 33 height 5
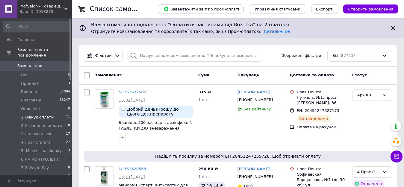
click at [25, 115] on span "1.Очікує оплати" at bounding box center [37, 117] width 33 height 5
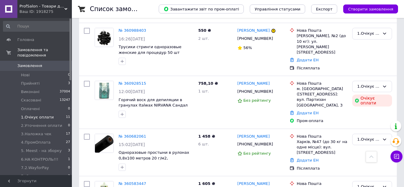
scroll to position [477, 0]
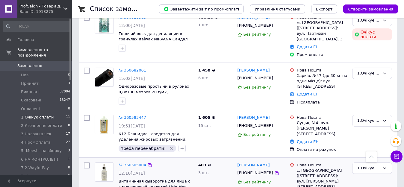
click at [133, 163] on link "№ 360505004" at bounding box center [133, 165] width 28 height 4
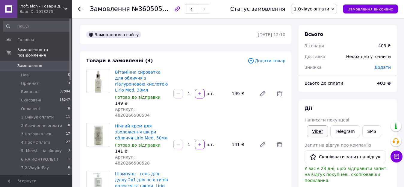
click at [320, 134] on link "Viber" at bounding box center [317, 131] width 21 height 12
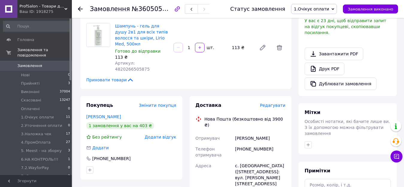
scroll to position [150, 0]
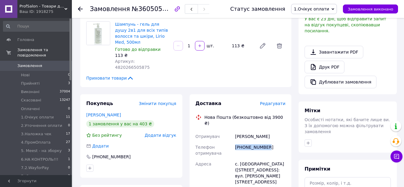
drag, startPoint x: 266, startPoint y: 110, endPoint x: 236, endPoint y: 111, distance: 30.0
click at [236, 142] on div "+380974952310" at bounding box center [260, 150] width 53 height 17
copy div "+380974952310"
click at [99, 113] on link "козюра лариса" at bounding box center [103, 115] width 35 height 5
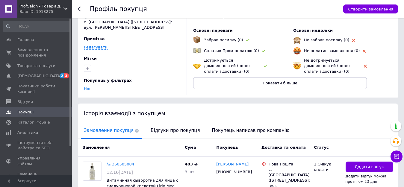
scroll to position [85, 0]
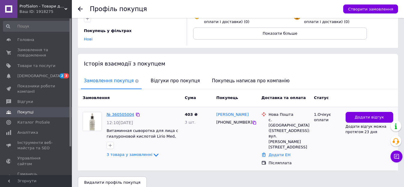
click at [122, 114] on link "№ 360505004" at bounding box center [121, 114] width 28 height 4
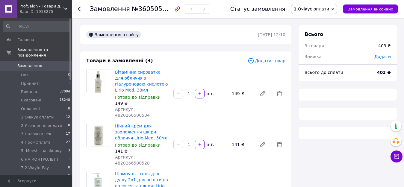
click at [325, 9] on span "1.Очікує оплати" at bounding box center [311, 9] width 35 height 5
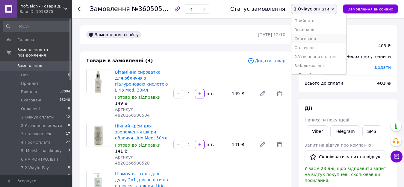
click at [313, 38] on li "Скасовано" at bounding box center [318, 38] width 55 height 9
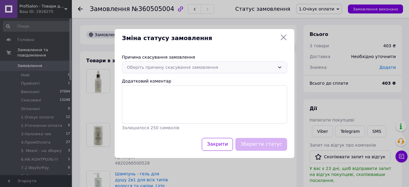
click at [176, 63] on div "Оберіть причину скасування замовлення" at bounding box center [204, 67] width 165 height 12
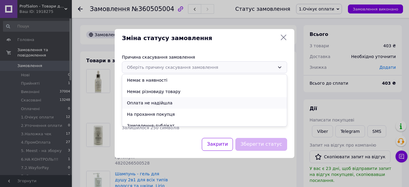
click at [155, 105] on li "Оплата не надійшла" at bounding box center [204, 102] width 165 height 11
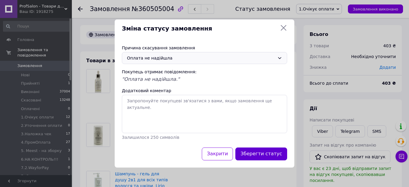
click at [262, 151] on button "Зберегти статус" at bounding box center [261, 154] width 52 height 13
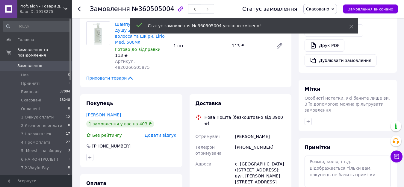
scroll to position [180, 0]
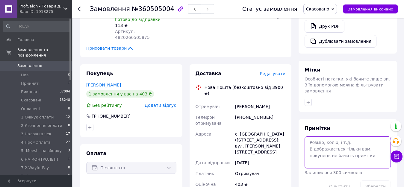
click at [314, 137] on textarea at bounding box center [347, 153] width 86 height 32
click at [316, 137] on textarea at bounding box center [347, 153] width 86 height 32
type textarea "12,09 почула хто і вибила"
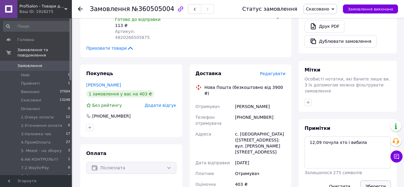
click at [378, 181] on button "Зберегти" at bounding box center [375, 187] width 31 height 12
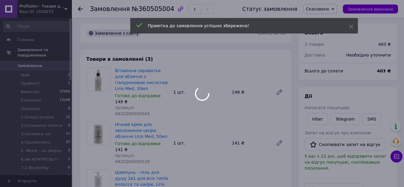
scroll to position [0, 0]
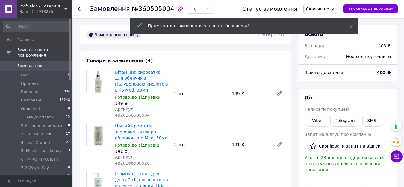
click at [81, 8] on icon at bounding box center [80, 9] width 5 height 5
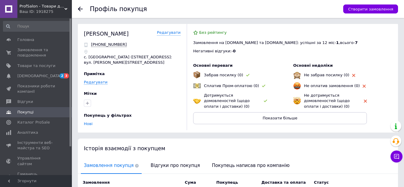
click at [78, 5] on div "Профіль покупця Створити замовлення" at bounding box center [238, 9] width 332 height 18
click at [80, 7] on use at bounding box center [80, 9] width 5 height 5
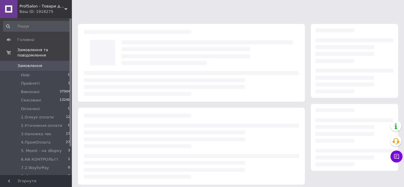
scroll to position [87, 0]
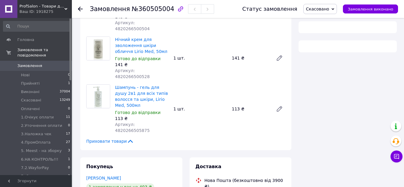
click at [80, 7] on use at bounding box center [80, 9] width 5 height 5
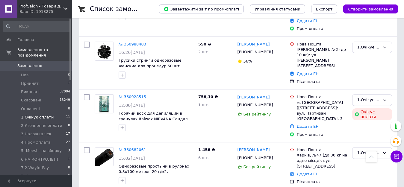
scroll to position [473, 0]
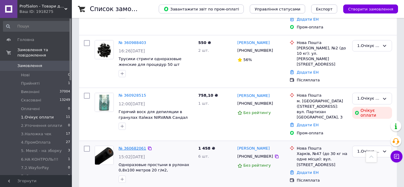
click at [133, 146] on link "№ 360682061" at bounding box center [133, 148] width 28 height 4
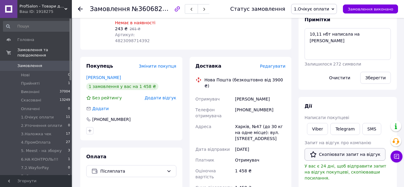
scroll to position [90, 0]
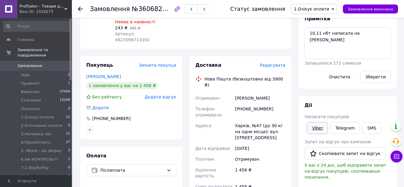
click at [314, 127] on link "Viber" at bounding box center [317, 128] width 21 height 12
click at [372, 40] on textarea "10,11 нбт написала на вайбер" at bounding box center [347, 43] width 86 height 32
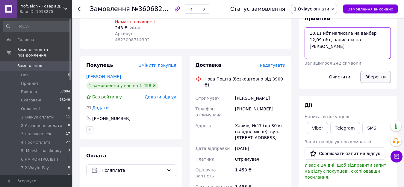
type textarea "10,11 нбт написала на вайбер 12,09 нбт, написала на вайбер"
click at [364, 80] on button "Зберегти" at bounding box center [375, 77] width 31 height 12
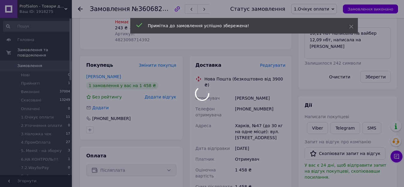
click at [33, 81] on li "Прийняті 1" at bounding box center [37, 83] width 74 height 8
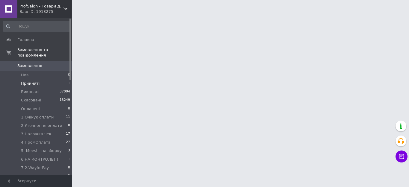
click at [22, 81] on li "Прийняті 1" at bounding box center [37, 83] width 74 height 8
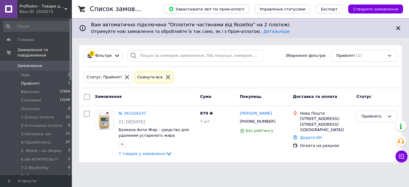
click at [33, 174] on span "7. Скинуто рахунок" at bounding box center [41, 176] width 40 height 5
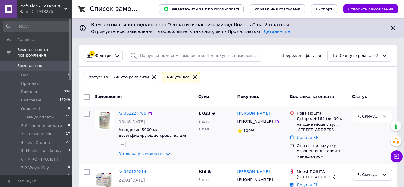
click at [133, 112] on link "№ 361224706" at bounding box center [133, 113] width 28 height 4
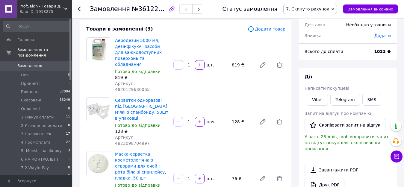
scroll to position [30, 0]
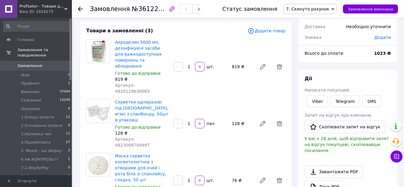
click at [263, 30] on span "Додати товар" at bounding box center [267, 31] width 38 height 7
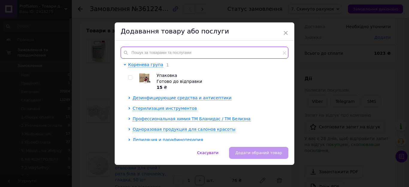
click at [172, 51] on input "text" at bounding box center [205, 53] width 168 height 12
click at [129, 77] on input "checkbox" at bounding box center [130, 78] width 4 height 4
checkbox input "true"
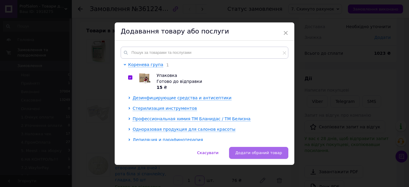
click at [253, 153] on span "Додати обраний товар" at bounding box center [258, 153] width 47 height 4
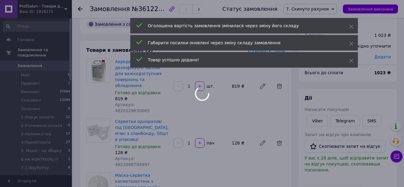
scroll to position [0, 0]
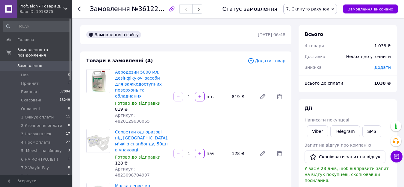
click at [270, 61] on span "Додати товар" at bounding box center [267, 60] width 38 height 7
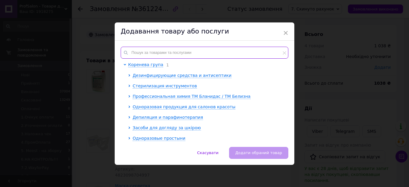
click at [150, 50] on input "text" at bounding box center [205, 53] width 168 height 12
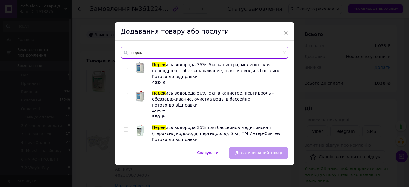
type input "перек"
click at [124, 95] on input "checkbox" at bounding box center [126, 95] width 4 height 4
checkbox input "true"
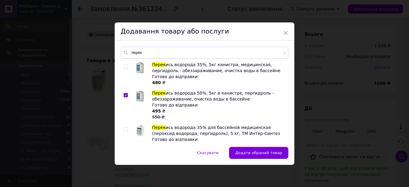
drag, startPoint x: 253, startPoint y: 149, endPoint x: 238, endPoint y: 148, distance: 15.6
click at [253, 150] on button "Додати обраний товар" at bounding box center [258, 153] width 59 height 12
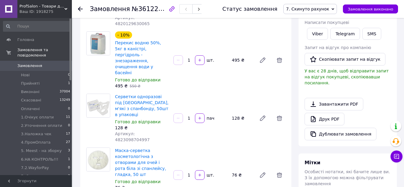
scroll to position [210, 0]
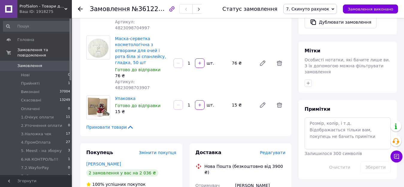
drag, startPoint x: 268, startPoint y: 143, endPoint x: 236, endPoint y: 142, distance: 32.0
copy div "+380982385156"
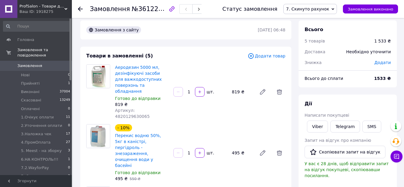
scroll to position [0, 0]
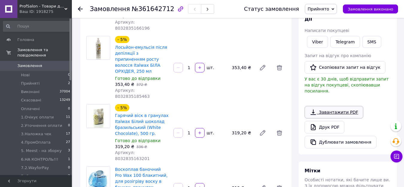
scroll to position [30, 0]
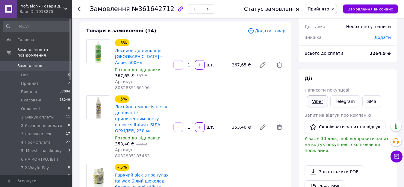
click at [310, 102] on link "Viber" at bounding box center [317, 102] width 21 height 12
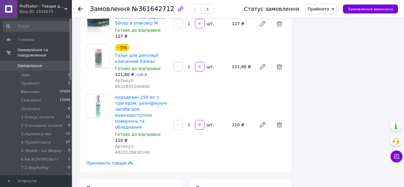
scroll to position [689, 0]
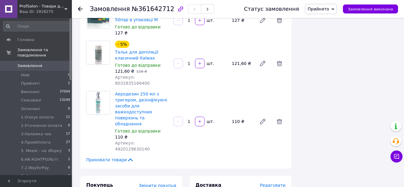
drag, startPoint x: 255, startPoint y: 98, endPoint x: 234, endPoint y: 99, distance: 21.9
copy div "[PERSON_NAME]"
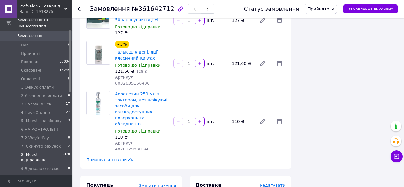
click at [32, 153] on span "8. Meest - відправлено" at bounding box center [41, 157] width 41 height 11
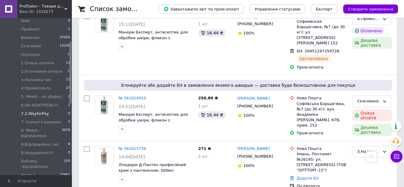
scroll to position [60, 0]
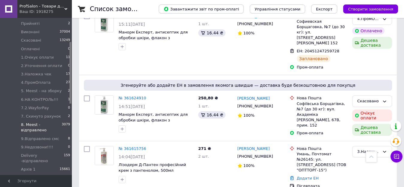
click at [28, 126] on span "8. Meest - відправлено" at bounding box center [41, 127] width 41 height 11
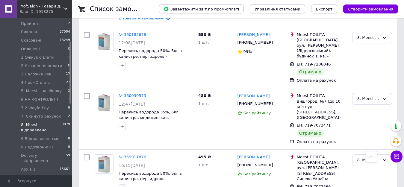
scroll to position [1108, 0]
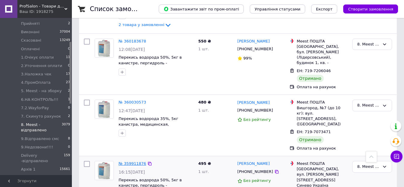
click at [134, 161] on link "№ 359911876" at bounding box center [133, 163] width 28 height 4
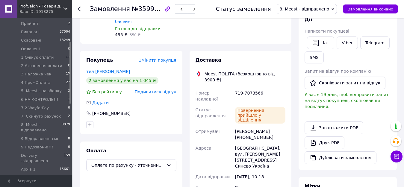
scroll to position [90, 0]
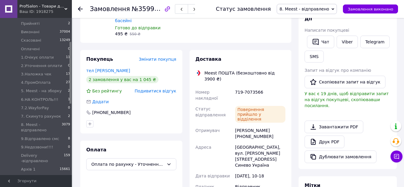
drag, startPoint x: 266, startPoint y: 108, endPoint x: 238, endPoint y: 108, distance: 27.5
click at [238, 125] on div "[PERSON_NAME] [PHONE_NUMBER]" at bounding box center [260, 133] width 53 height 17
copy div "380673535326"
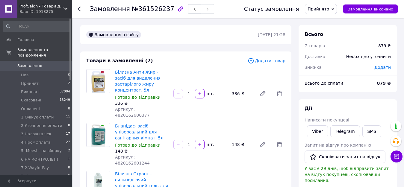
click at [42, 63] on span "Замовлення" at bounding box center [36, 65] width 38 height 5
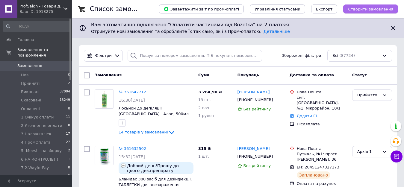
click at [365, 11] on span "Створити замовлення" at bounding box center [370, 9] width 45 height 4
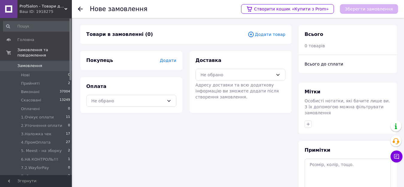
click at [276, 36] on span "Додати товар" at bounding box center [267, 34] width 38 height 7
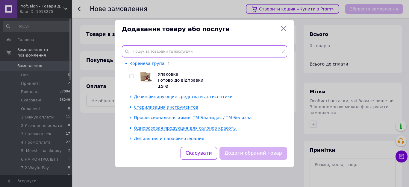
click at [204, 49] on input "text" at bounding box center [204, 52] width 165 height 12
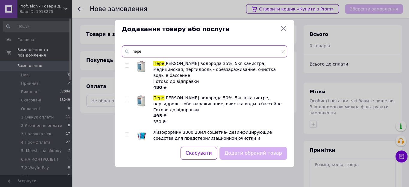
type input "пере"
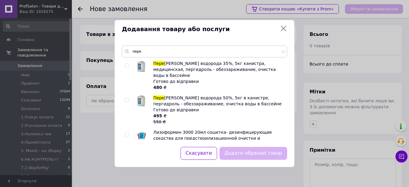
click at [128, 98] on input "checkbox" at bounding box center [127, 100] width 4 height 4
checkbox input "true"
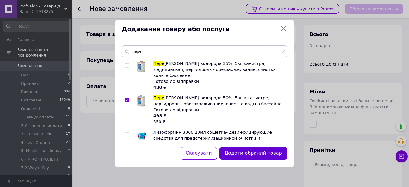
click at [237, 152] on button "Додати обраний товар" at bounding box center [253, 153] width 68 height 13
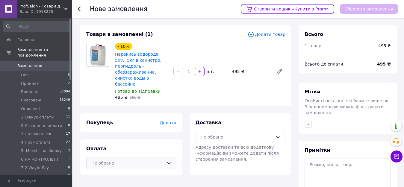
click at [116, 160] on div "Не обрано" at bounding box center [127, 163] width 73 height 7
click at [167, 113] on div "Покупець Додати" at bounding box center [131, 122] width 102 height 19
click at [166, 120] on span "Додати" at bounding box center [168, 122] width 16 height 5
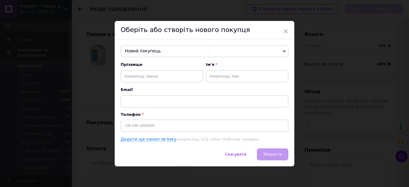
click at [145, 53] on span "Новий покупець" at bounding box center [205, 51] width 168 height 12
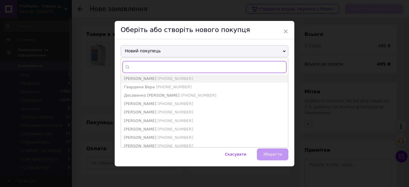
paste input "380673535326"
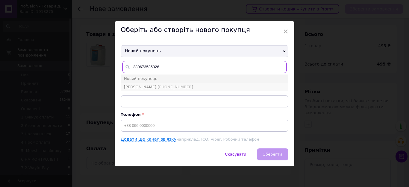
type input "380673535326"
click at [160, 90] on li "Артемчук Людмила тел +380673535326" at bounding box center [204, 87] width 167 height 8
type input "Артемчук Людмила тел"
type input "+380673535326"
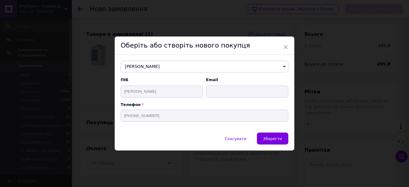
drag, startPoint x: 270, startPoint y: 134, endPoint x: 266, endPoint y: 128, distance: 7.1
click at [270, 134] on button "Зберегти" at bounding box center [272, 139] width 31 height 12
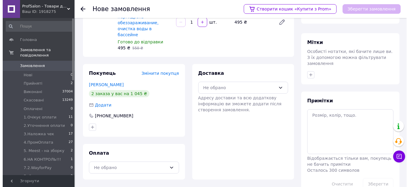
scroll to position [60, 0]
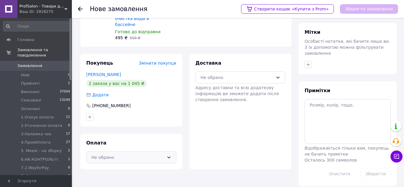
drag, startPoint x: 110, startPoint y: 147, endPoint x: 111, endPoint y: 151, distance: 4.5
click at [110, 154] on div "Не обрано" at bounding box center [127, 157] width 73 height 7
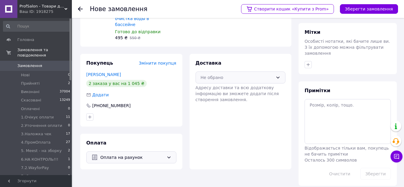
click at [237, 72] on div "Не обрано" at bounding box center [240, 78] width 90 height 12
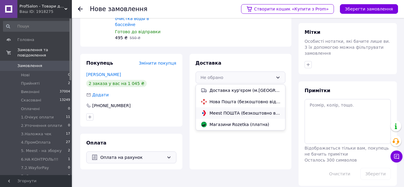
click at [217, 110] on span "Meest ПОШТА (безкоштовно від 3900 ₴)" at bounding box center [245, 113] width 71 height 6
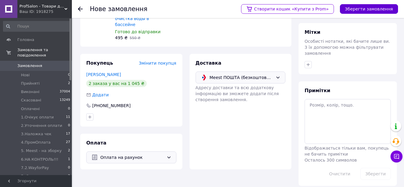
click at [358, 12] on button "Зберегти замовлення" at bounding box center [369, 9] width 58 height 10
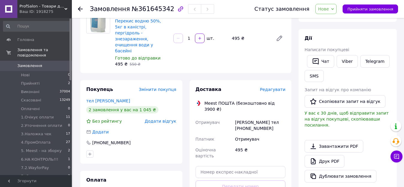
click at [269, 87] on span "Редагувати" at bounding box center [272, 89] width 25 height 5
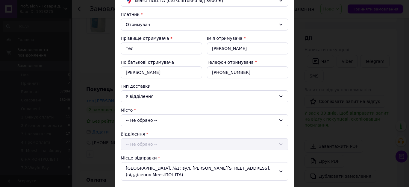
scroll to position [60, 0]
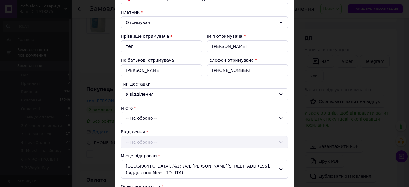
click at [138, 119] on div "-- Не обрано --" at bounding box center [205, 118] width 168 height 12
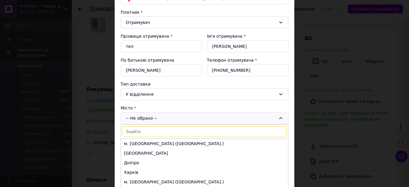
click at [136, 128] on input at bounding box center [204, 131] width 164 height 11
click at [144, 97] on div "У відділення" at bounding box center [201, 94] width 150 height 7
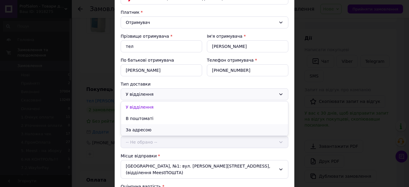
click at [140, 128] on li "За адресою" at bounding box center [204, 129] width 167 height 11
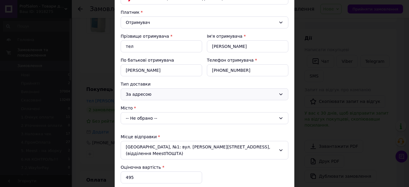
click at [138, 119] on div "-- Не обрано --" at bounding box center [205, 118] width 168 height 12
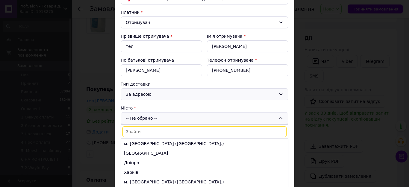
click at [138, 130] on input at bounding box center [204, 131] width 164 height 11
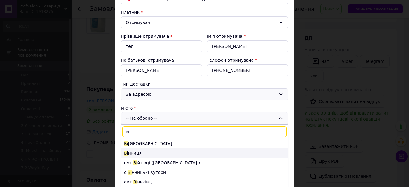
type input "ві"
click at [131, 152] on li "Ві нниця" at bounding box center [204, 153] width 167 height 10
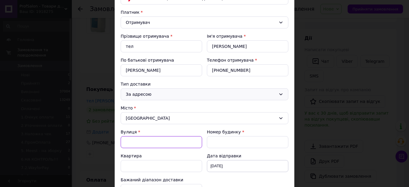
click at [140, 144] on input "Вулиця" at bounding box center [161, 142] width 81 height 12
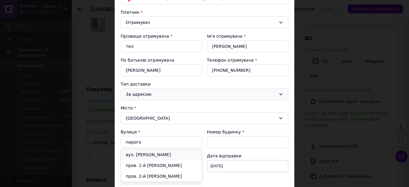
click at [140, 153] on div "вул. Пирогова" at bounding box center [161, 154] width 81 height 11
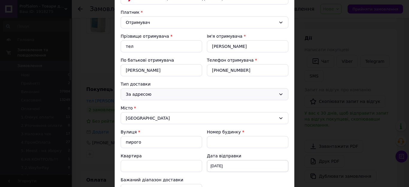
type input "вул. Пирогова"
click at [216, 146] on input "Номер будинку" at bounding box center [247, 142] width 81 height 12
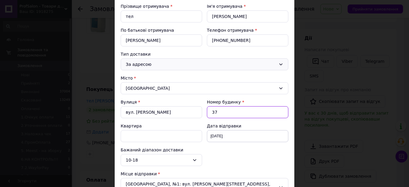
type input "37"
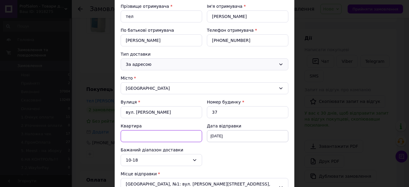
click at [140, 139] on input "Квартира" at bounding box center [161, 136] width 81 height 12
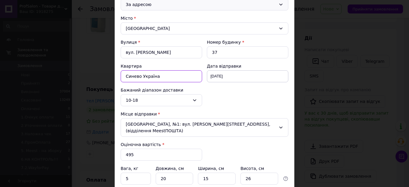
scroll to position [210, 0]
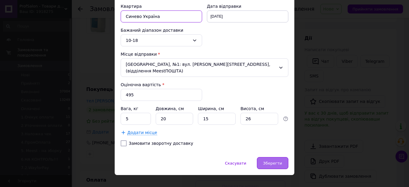
type input "Синево Україна"
click at [269, 161] on span "Зберегти" at bounding box center [272, 163] width 19 height 4
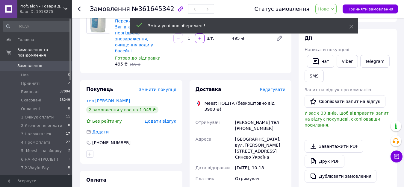
click at [275, 87] on span "Редагувати" at bounding box center [272, 89] width 25 height 5
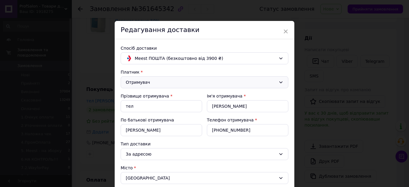
click at [165, 84] on div "Отримувач" at bounding box center [201, 82] width 150 height 7
click at [156, 98] on li "Відправник" at bounding box center [204, 95] width 167 height 11
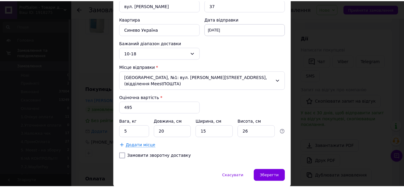
scroll to position [212, 0]
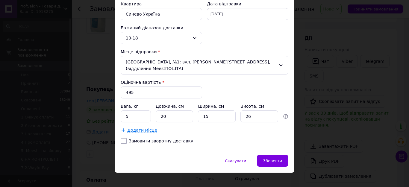
click at [271, 159] on div "Зберегти" at bounding box center [272, 161] width 31 height 12
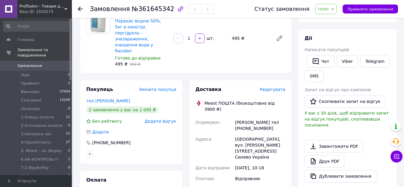
click at [328, 7] on span "Нове" at bounding box center [323, 9] width 11 height 5
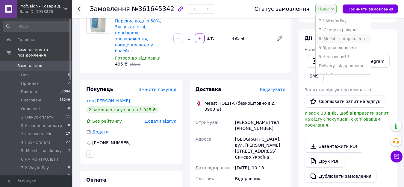
scroll to position [60, 0]
click at [336, 35] on li "5. Meest - на зборку" at bounding box center [343, 32] width 55 height 9
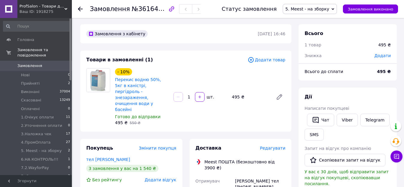
scroll to position [0, 0]
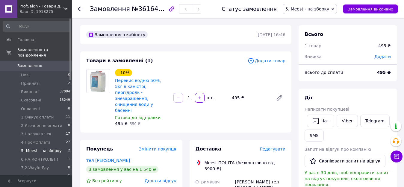
click at [33, 148] on span "5. Meest - на зборку" at bounding box center [41, 150] width 41 height 5
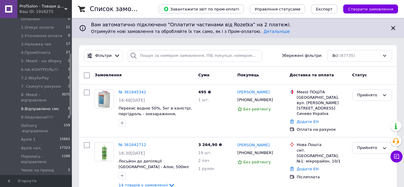
scroll to position [60, 0]
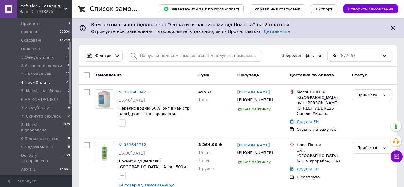
click at [31, 81] on li "4.ПромОплата 27" at bounding box center [37, 82] width 74 height 8
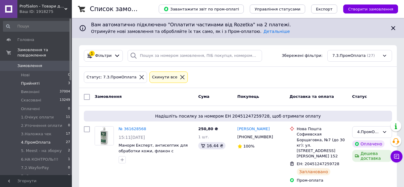
click at [25, 81] on li "Прийняті 3" at bounding box center [37, 83] width 74 height 8
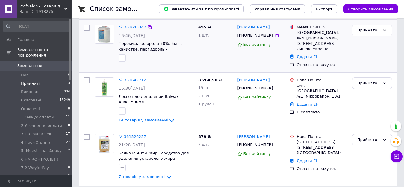
scroll to position [56, 0]
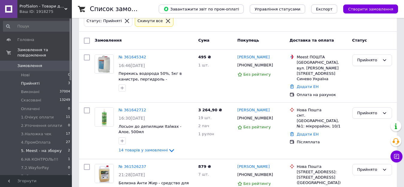
click at [31, 148] on li "5. Meest - на зборку 2" at bounding box center [37, 151] width 74 height 8
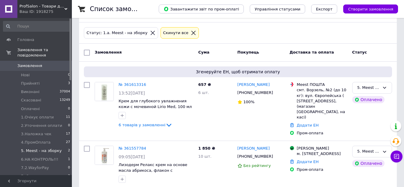
scroll to position [45, 0]
click at [24, 81] on li "Прийняті 3" at bounding box center [37, 83] width 74 height 8
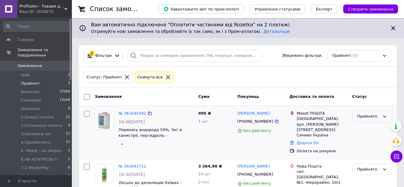
click at [363, 119] on div "Прийнято" at bounding box center [368, 116] width 22 height 6
click at [364, 162] on li "5. Meest - на зборку" at bounding box center [371, 167] width 39 height 17
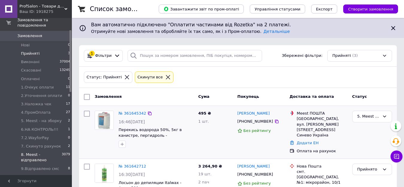
click at [30, 156] on span "8. Meest - відправлено" at bounding box center [41, 157] width 41 height 11
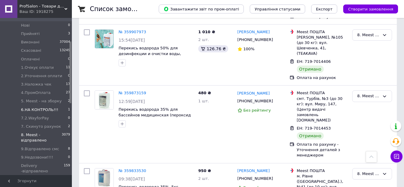
scroll to position [60, 0]
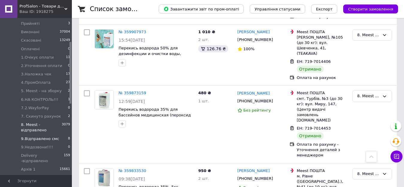
click at [30, 136] on span "9.Відправлено смс" at bounding box center [40, 138] width 38 height 5
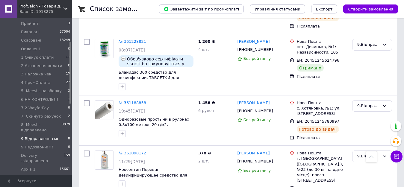
scroll to position [230, 0]
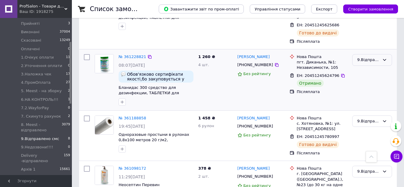
click at [372, 57] on div "9.Відправлено смс" at bounding box center [368, 60] width 22 height 6
click at [364, 88] on li "Архів нал." at bounding box center [371, 93] width 39 height 11
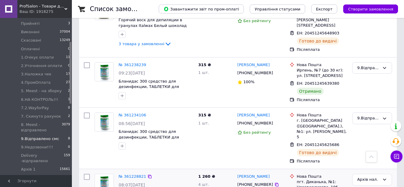
scroll to position [80, 0]
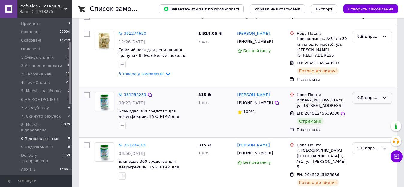
click at [362, 95] on div "9.Відправлено смс" at bounding box center [368, 98] width 22 height 6
click at [362, 126] on li "Архів нал." at bounding box center [371, 131] width 39 height 11
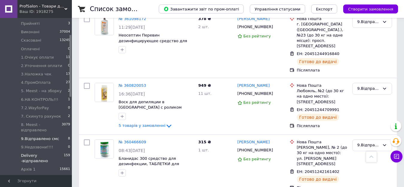
scroll to position [0, 0]
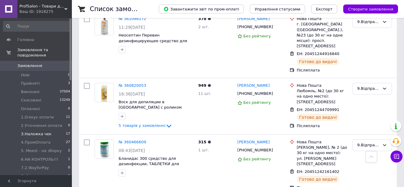
click at [31, 131] on span "3.Наложка чек" at bounding box center [36, 133] width 31 height 5
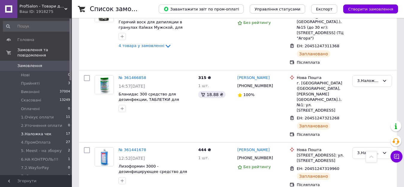
scroll to position [877, 0]
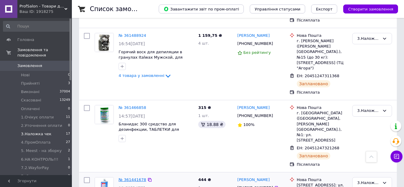
click at [130, 178] on link "№ 361441678" at bounding box center [133, 180] width 28 height 4
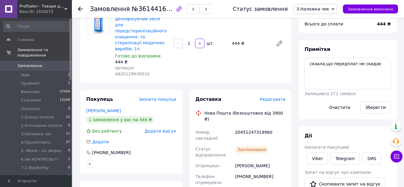
scroll to position [60, 0]
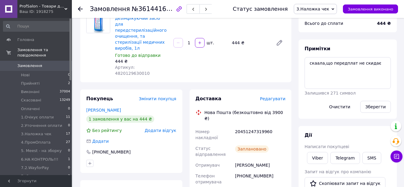
click at [236, 126] on div "20451247319960" at bounding box center [260, 134] width 53 height 17
copy div "20451247319960"
click at [320, 160] on link "Viber" at bounding box center [317, 158] width 21 height 12
copy div "20451247319960"
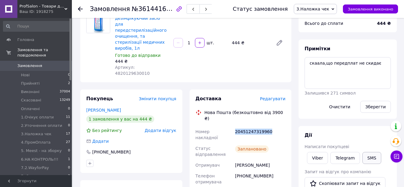
click at [363, 159] on button "SMS" at bounding box center [371, 158] width 19 height 12
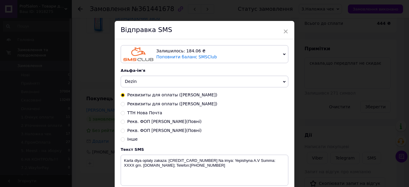
click at [123, 114] on input "ТТН Нова Почта" at bounding box center [123, 112] width 4 height 4
radio input "true"
radio input "false"
click at [143, 85] on span "Dezin" at bounding box center [205, 82] width 168 height 12
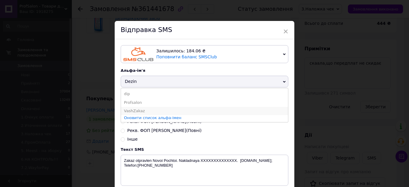
click at [138, 110] on li "VashZakaz" at bounding box center [204, 111] width 167 height 8
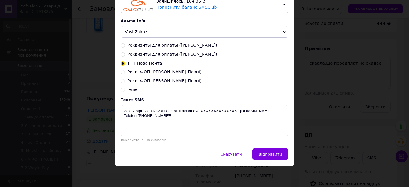
scroll to position [51, 0]
drag, startPoint x: 199, startPoint y: 110, endPoint x: 236, endPoint y: 110, distance: 36.5
click at [236, 110] on textarea "Zakaz otpravlen Novoi Pochtoi. Nakladnaya XXXXXXXXXXXXXX. Profsalon.com.ua; Tel…" at bounding box center [205, 120] width 168 height 31
paste textarea "20451247319960"
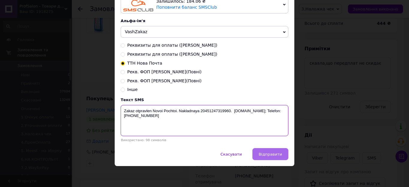
type textarea "Zakaz otpravlen Novoi Pochtoi. Nakladnaya 20451247319960. Profsalon.com.ua; Tel…"
click at [274, 151] on button "Відправити" at bounding box center [270, 154] width 36 height 12
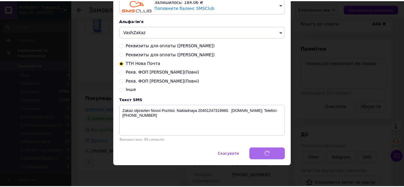
scroll to position [0, 0]
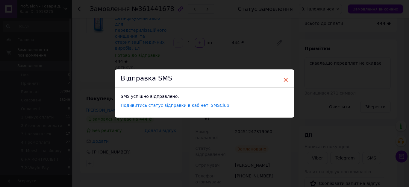
click at [284, 81] on span "×" at bounding box center [285, 80] width 5 height 10
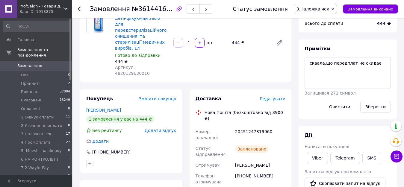
click at [80, 10] on icon at bounding box center [80, 9] width 5 height 5
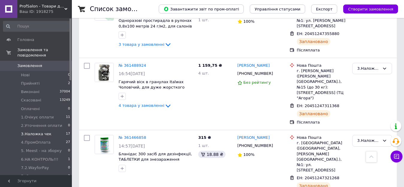
scroll to position [818, 0]
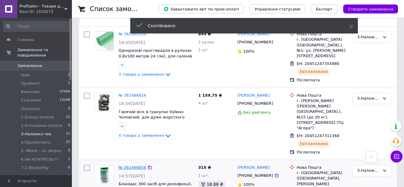
click at [131, 165] on link "№ 361466858" at bounding box center [133, 167] width 28 height 4
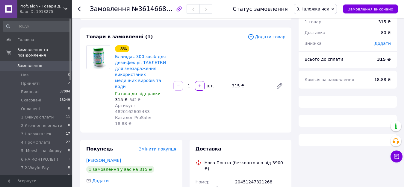
scroll to position [60, 0]
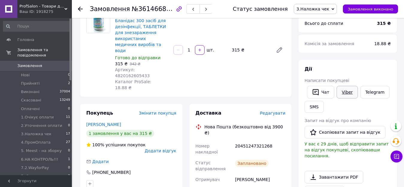
click at [350, 93] on link "Viber" at bounding box center [347, 92] width 21 height 13
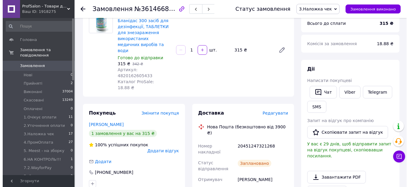
scroll to position [0, 0]
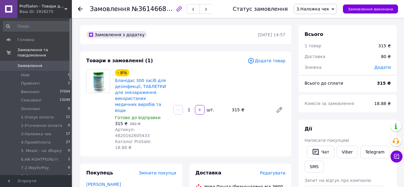
click at [77, 9] on div "Замовлення №361466858 Статус замовлення 3.Наложка чек Прийнято Виконано Скасова…" at bounding box center [238, 9] width 332 height 18
click at [79, 10] on use at bounding box center [80, 9] width 5 height 5
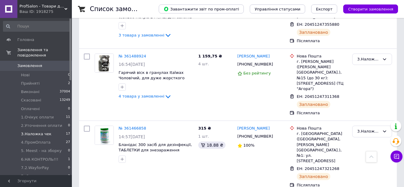
scroll to position [868, 0]
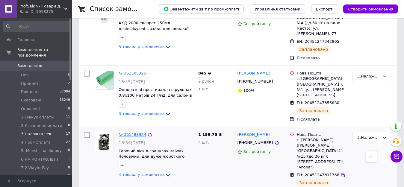
click at [129, 132] on link "№ 361488924" at bounding box center [133, 134] width 28 height 4
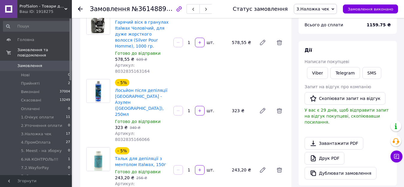
scroll to position [53, 0]
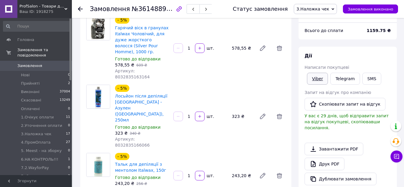
click at [316, 78] on link "Viber" at bounding box center [317, 79] width 21 height 12
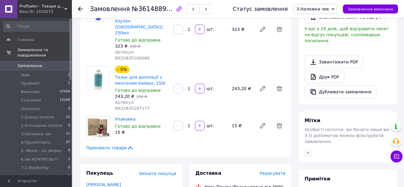
scroll to position [172, 0]
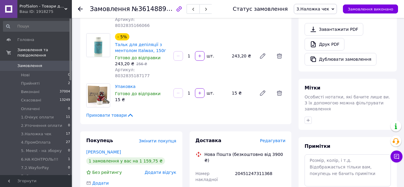
click at [237, 168] on div "20451247311368" at bounding box center [260, 176] width 53 height 17
copy div "20451247311368"
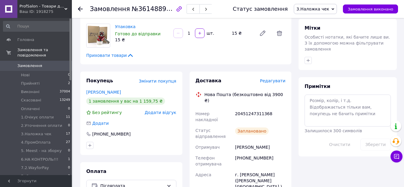
click at [80, 8] on icon at bounding box center [80, 9] width 5 height 5
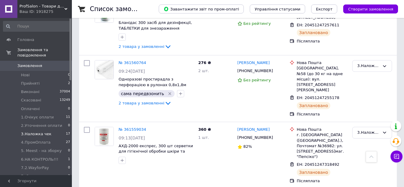
scroll to position [389, 0]
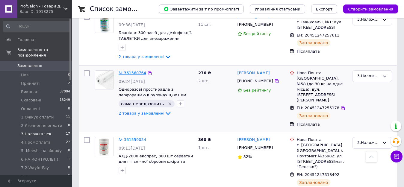
click at [134, 71] on link "№ 361560764" at bounding box center [133, 73] width 28 height 4
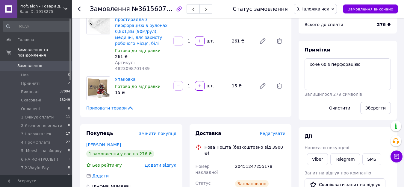
scroll to position [60, 0]
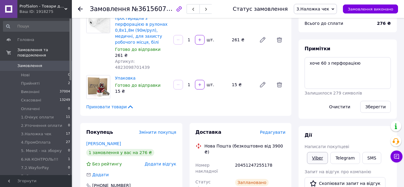
click at [320, 159] on link "Viber" at bounding box center [317, 158] width 21 height 12
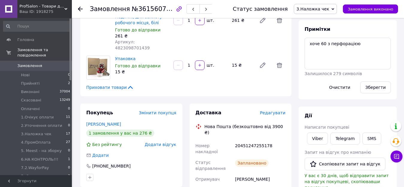
scroll to position [90, 0]
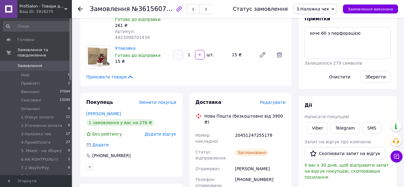
click at [237, 130] on div "20451247255178" at bounding box center [260, 138] width 53 height 17
copy div "20451247255178"
click at [80, 8] on use at bounding box center [80, 9] width 5 height 5
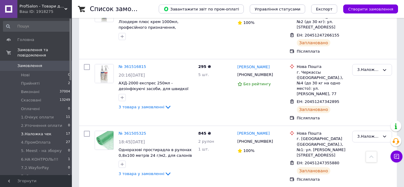
scroll to position [719, 0]
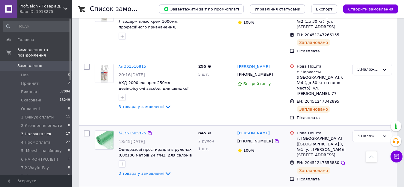
click at [133, 131] on link "№ 361505325" at bounding box center [133, 133] width 28 height 4
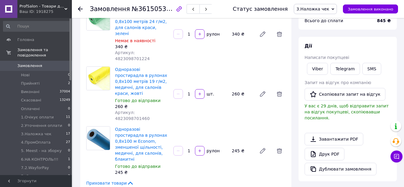
scroll to position [50, 0]
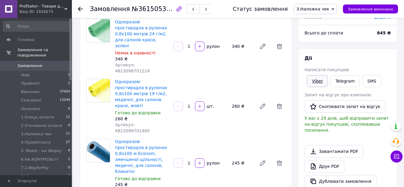
click at [316, 83] on link "Viber" at bounding box center [317, 81] width 21 height 12
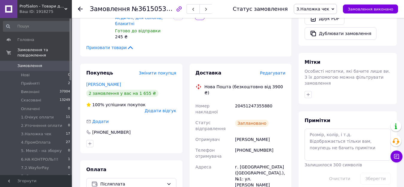
scroll to position [200, 0]
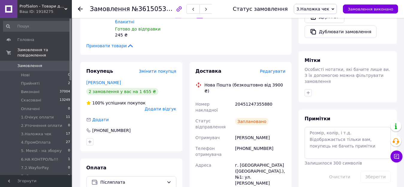
click at [246, 99] on div "20451247355880" at bounding box center [260, 107] width 53 height 17
copy div "20451247355880"
click at [81, 9] on use at bounding box center [80, 9] width 5 height 5
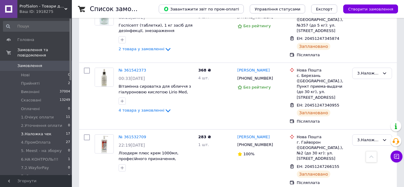
scroll to position [578, 0]
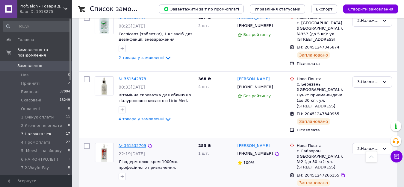
click at [133, 143] on link "№ 361532709" at bounding box center [133, 145] width 28 height 4
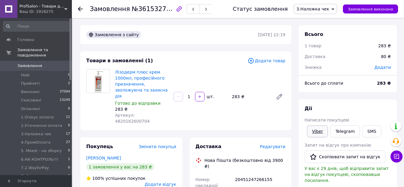
click at [318, 130] on link "Viber" at bounding box center [317, 131] width 21 height 12
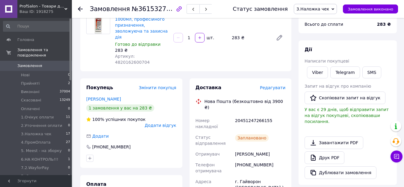
scroll to position [60, 0]
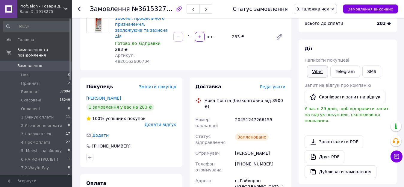
click at [319, 72] on link "Viber" at bounding box center [317, 72] width 21 height 12
click at [310, 69] on link "Viber" at bounding box center [317, 72] width 21 height 12
click at [350, 72] on link "Telegram" at bounding box center [344, 72] width 29 height 12
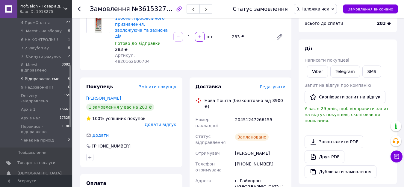
scroll to position [90, 0]
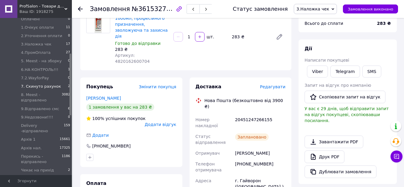
click at [29, 84] on span "7. Скинуто рахунок" at bounding box center [41, 86] width 40 height 5
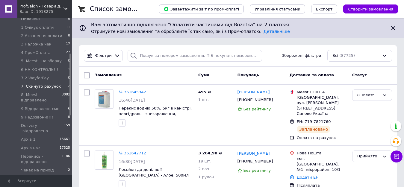
click at [34, 84] on li "7. Скинуто рахунок 2" at bounding box center [37, 86] width 74 height 8
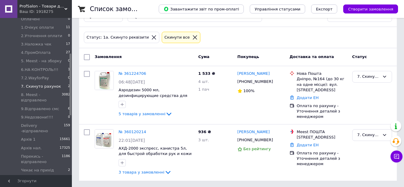
scroll to position [41, 0]
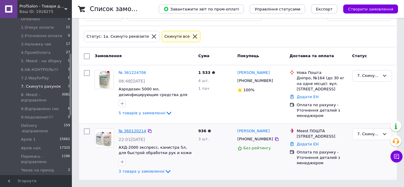
click at [133, 129] on link "№ 360120214" at bounding box center [133, 131] width 28 height 4
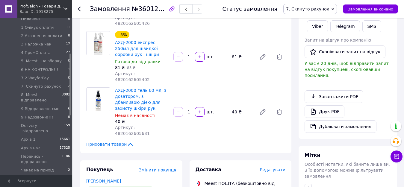
scroll to position [120, 0]
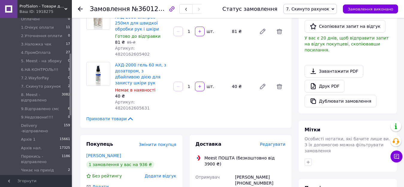
click at [251, 172] on div "[PERSON_NAME] [PHONE_NUMBER]" at bounding box center [260, 180] width 53 height 17
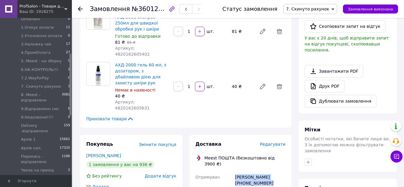
click at [251, 172] on div "[PERSON_NAME] [PHONE_NUMBER]" at bounding box center [260, 180] width 53 height 17
click at [268, 172] on div "[PERSON_NAME] [PHONE_NUMBER]" at bounding box center [260, 180] width 53 height 17
drag, startPoint x: 268, startPoint y: 154, endPoint x: 235, endPoint y: 154, distance: 33.5
click at [235, 172] on div "[PERSON_NAME] [PHONE_NUMBER]" at bounding box center [260, 180] width 53 height 17
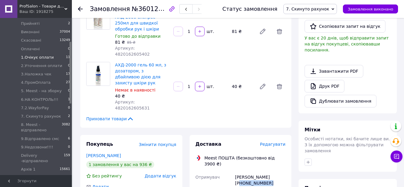
scroll to position [30, 0]
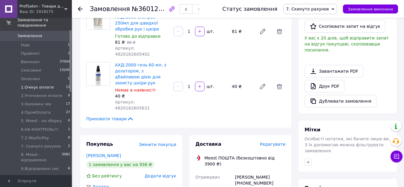
click at [31, 85] on span "1.Очікує оплати" at bounding box center [37, 87] width 33 height 5
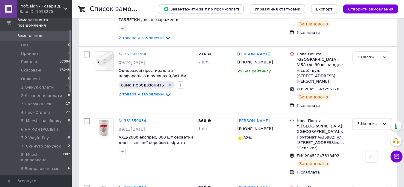
scroll to position [958, 0]
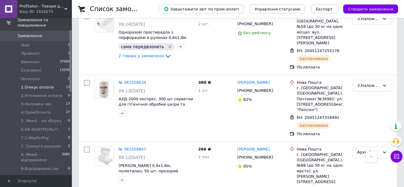
click at [35, 85] on span "1.Очікує оплати" at bounding box center [37, 87] width 33 height 5
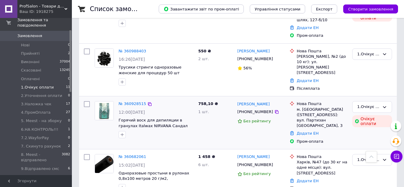
scroll to position [473, 0]
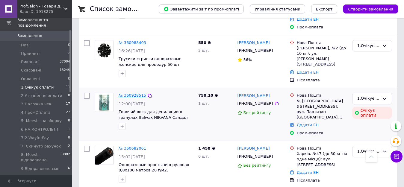
click at [125, 93] on link "№ 360928515" at bounding box center [133, 95] width 28 height 4
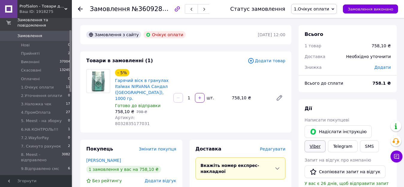
click at [325, 140] on link "Viber" at bounding box center [314, 146] width 21 height 12
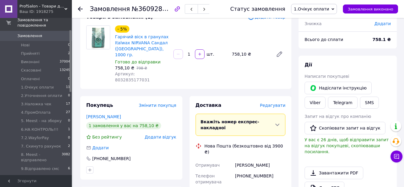
scroll to position [90, 0]
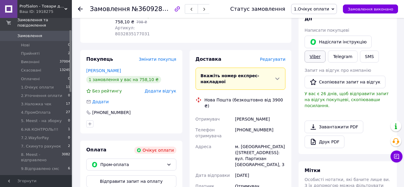
click at [325, 51] on link "Viber" at bounding box center [314, 57] width 21 height 12
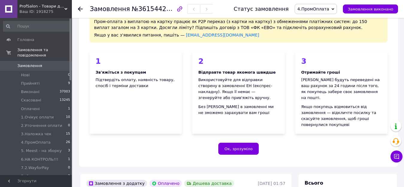
scroll to position [30, 0]
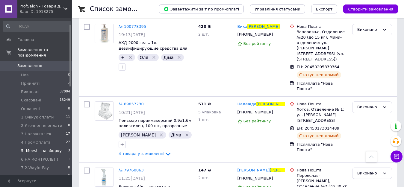
scroll to position [30, 0]
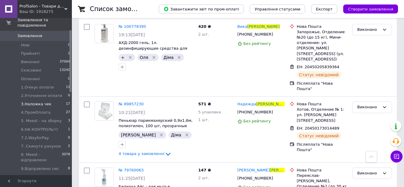
click at [30, 102] on li "3.Наложка чек 17" at bounding box center [37, 104] width 74 height 8
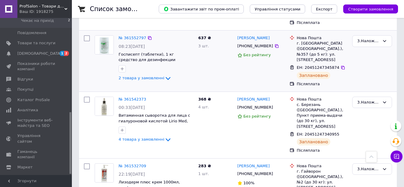
scroll to position [569, 0]
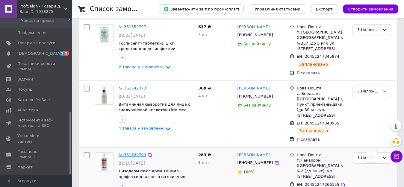
click at [127, 153] on link "№ 361532709" at bounding box center [133, 155] width 28 height 4
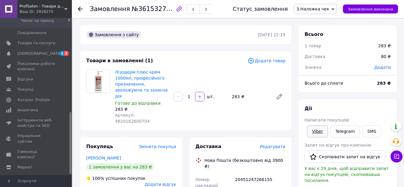
click at [322, 131] on link "Viber" at bounding box center [317, 131] width 21 height 12
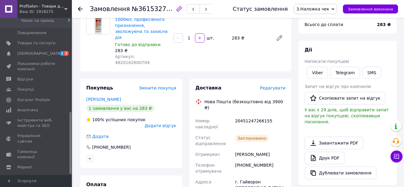
scroll to position [60, 0]
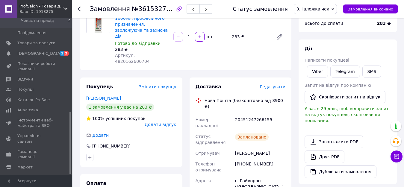
click at [79, 9] on use at bounding box center [80, 9] width 5 height 5
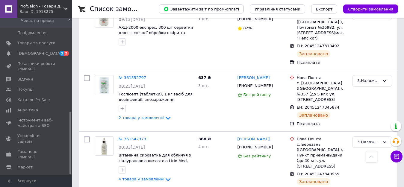
scroll to position [479, 0]
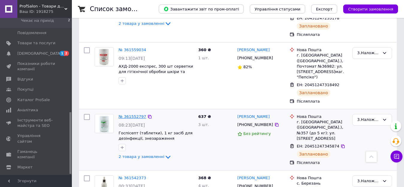
click at [126, 114] on link "№ 361552797" at bounding box center [133, 116] width 28 height 4
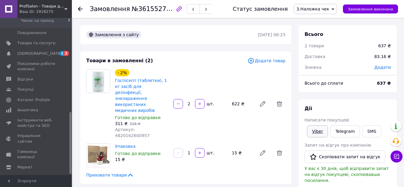
click at [318, 135] on link "Viber" at bounding box center [317, 131] width 21 height 12
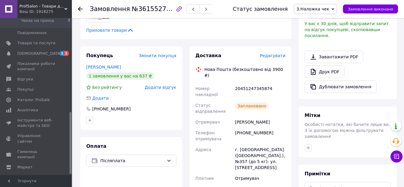
scroll to position [150, 0]
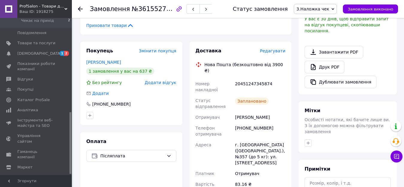
click at [79, 7] on icon at bounding box center [80, 9] width 5 height 5
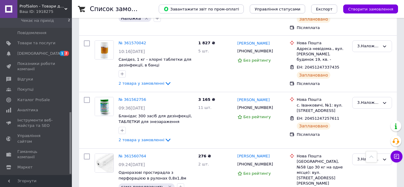
scroll to position [299, 0]
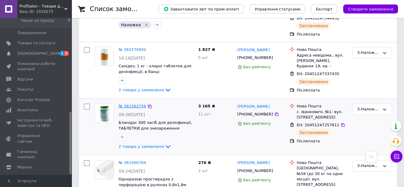
click at [127, 104] on link "№ 361562756" at bounding box center [133, 106] width 28 height 4
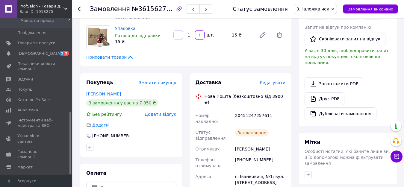
scroll to position [59, 0]
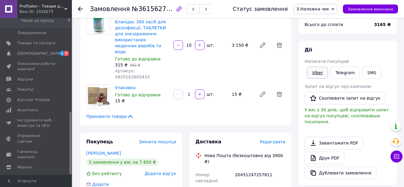
click at [316, 74] on link "Viber" at bounding box center [317, 73] width 21 height 12
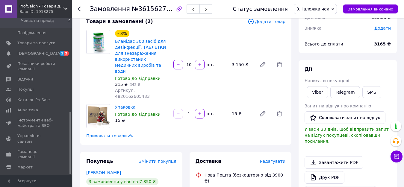
scroll to position [29, 0]
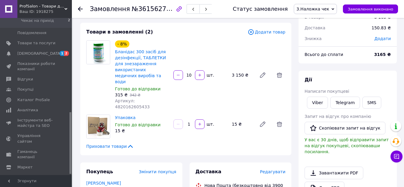
click at [81, 9] on use at bounding box center [80, 9] width 5 height 5
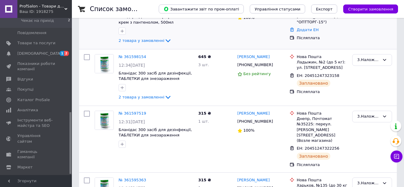
scroll to position [120, 0]
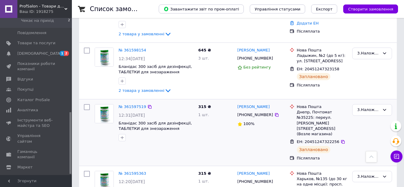
click at [323, 140] on span "ЕН: 20451247322256" at bounding box center [318, 142] width 43 height 4
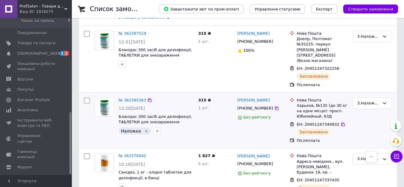
scroll to position [210, 0]
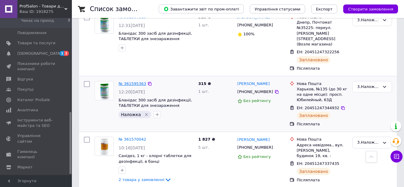
click at [131, 81] on link "№ 361595363" at bounding box center [133, 83] width 28 height 4
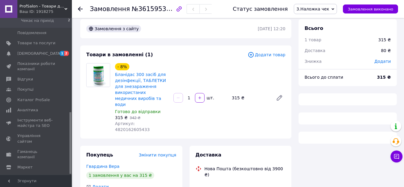
scroll to position [5, 0]
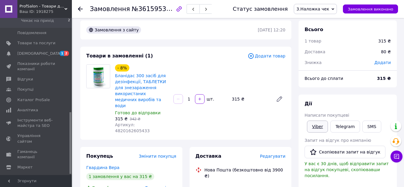
click at [320, 125] on link "Viber" at bounding box center [317, 127] width 21 height 12
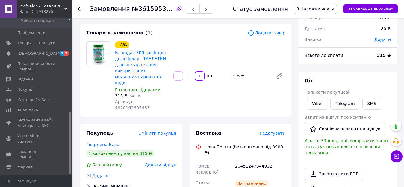
scroll to position [35, 0]
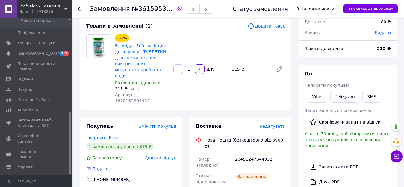
click at [245, 154] on div "20451247344932" at bounding box center [260, 162] width 53 height 17
copy div "20451247344932"
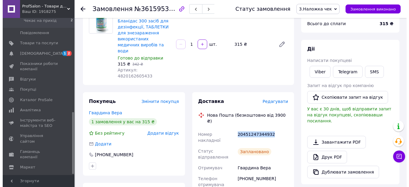
scroll to position [65, 0]
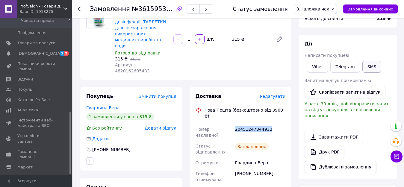
click at [365, 69] on button "SMS" at bounding box center [371, 67] width 19 height 12
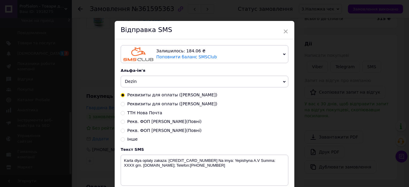
click at [149, 86] on span "Dezin" at bounding box center [205, 82] width 168 height 12
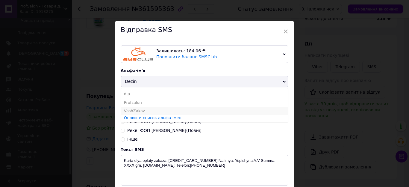
click at [142, 110] on li "VashZakaz" at bounding box center [204, 111] width 167 height 8
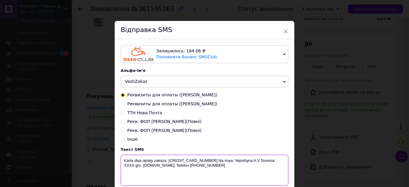
click at [179, 161] on textarea "Karta dlya oplaty zakaza: [CREDIT_CARD_NUMBER] Na imya: Yepishyna A.V Summa: XX…" at bounding box center [205, 170] width 168 height 31
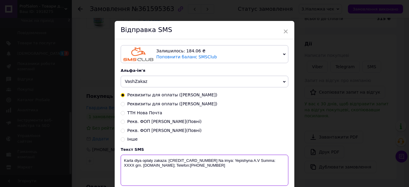
click at [179, 161] on textarea "Karta dlya oplaty zakaza: [CREDIT_CARD_NUMBER] Na imya: Yepishyna A.V Summa: XX…" at bounding box center [205, 170] width 168 height 31
drag, startPoint x: 168, startPoint y: 160, endPoint x: 188, endPoint y: 160, distance: 20.1
click at [188, 160] on textarea "Karta dlya oplaty zakaza: [CREDIT_CARD_NUMBER] Na imya: Yepishyna A.V Summa: XX…" at bounding box center [205, 170] width 168 height 31
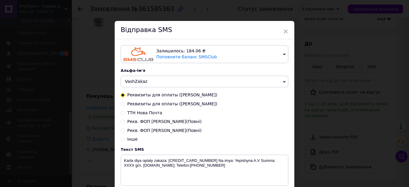
click at [121, 115] on input "ТТН Нова Почта" at bounding box center [123, 112] width 4 height 4
radio input "true"
radio input "false"
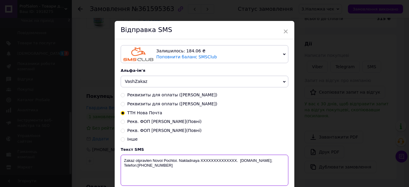
drag, startPoint x: 237, startPoint y: 161, endPoint x: 201, endPoint y: 162, distance: 35.6
click at [201, 162] on textarea "Zakaz otpravlen Novoi Pochtoi. Nakladnaya XXXXXXXXXXXXXX. [DOMAIN_NAME]; Telefo…" at bounding box center [205, 170] width 168 height 31
paste textarea "20451247344932"
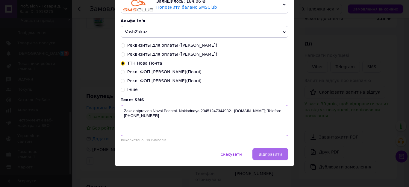
type textarea "Zakaz otpravlen Novoi Pochtoi. Nakladnaya 20451247344932. [DOMAIN_NAME]; Telefo…"
click at [280, 155] on span "Відправити" at bounding box center [270, 154] width 23 height 4
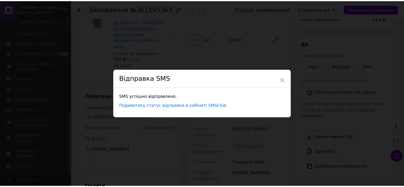
scroll to position [0, 0]
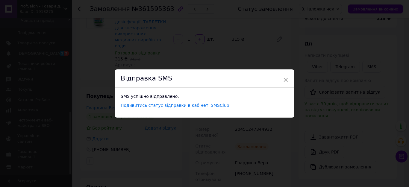
click at [273, 152] on div "× Відправка SMS SMS успішно відправлено. Подивитись статус відправки в кабінеті…" at bounding box center [204, 93] width 409 height 187
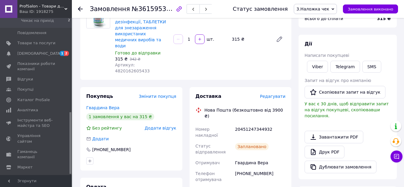
click at [82, 8] on icon at bounding box center [80, 9] width 5 height 5
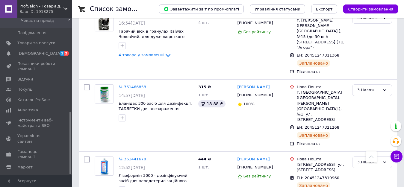
scroll to position [907, 0]
